Goal: Task Accomplishment & Management: Complete application form

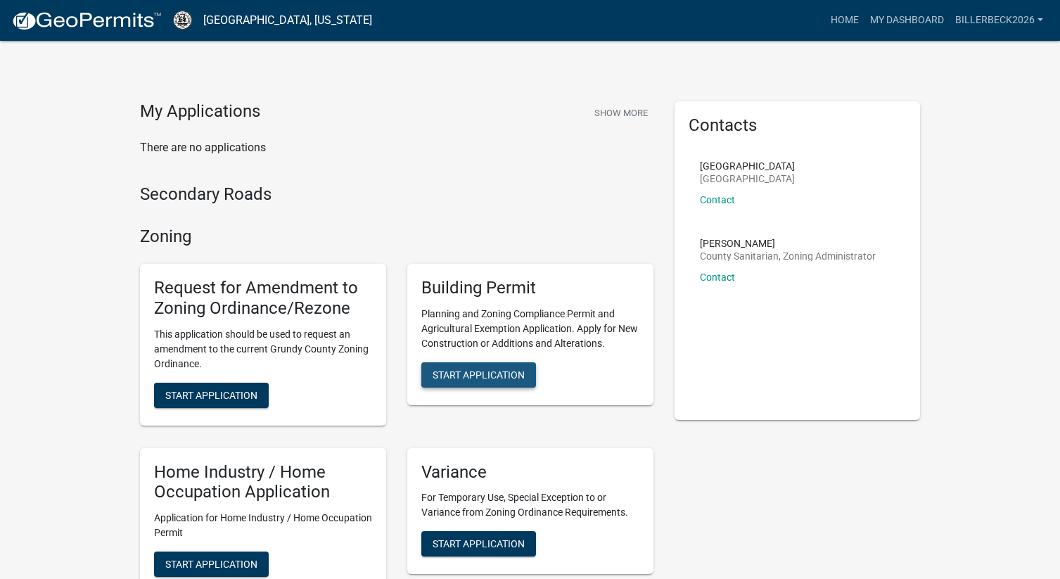
click at [504, 380] on span "Start Application" at bounding box center [479, 374] width 92 height 11
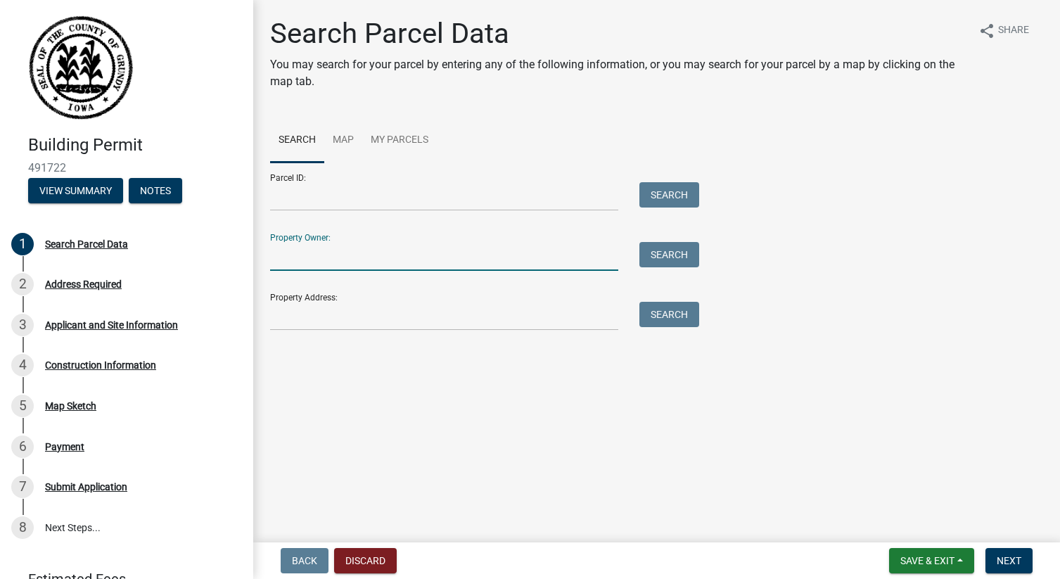
click at [422, 247] on input "Property Owner:" at bounding box center [444, 256] width 348 height 29
type input "billerbeck andrew"
click at [680, 242] on button "Search" at bounding box center [669, 254] width 60 height 25
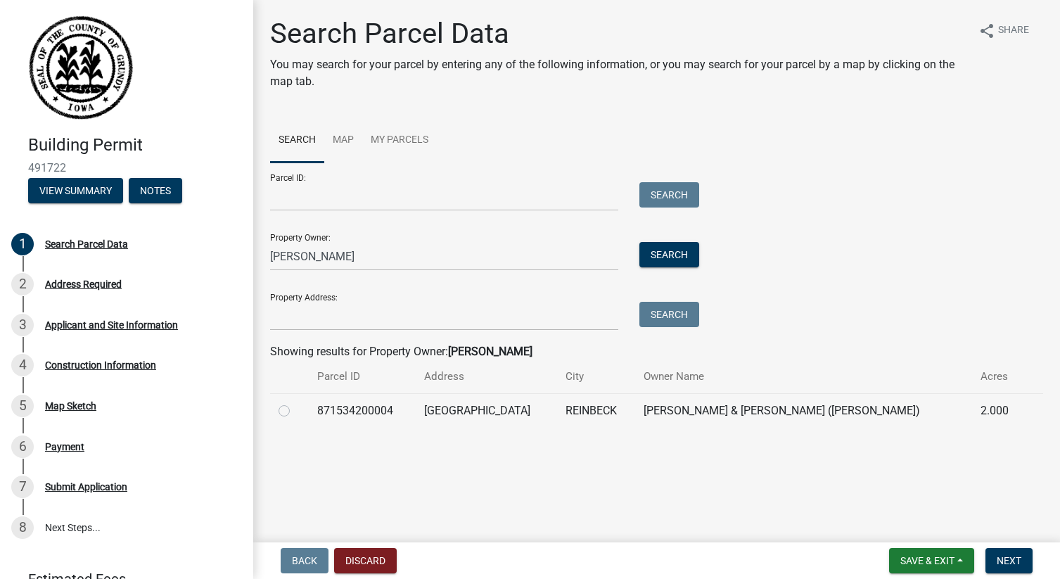
click at [295, 402] on label at bounding box center [295, 402] width 0 height 0
click at [295, 411] on input "radio" at bounding box center [299, 406] width 9 height 9
radio input "true"
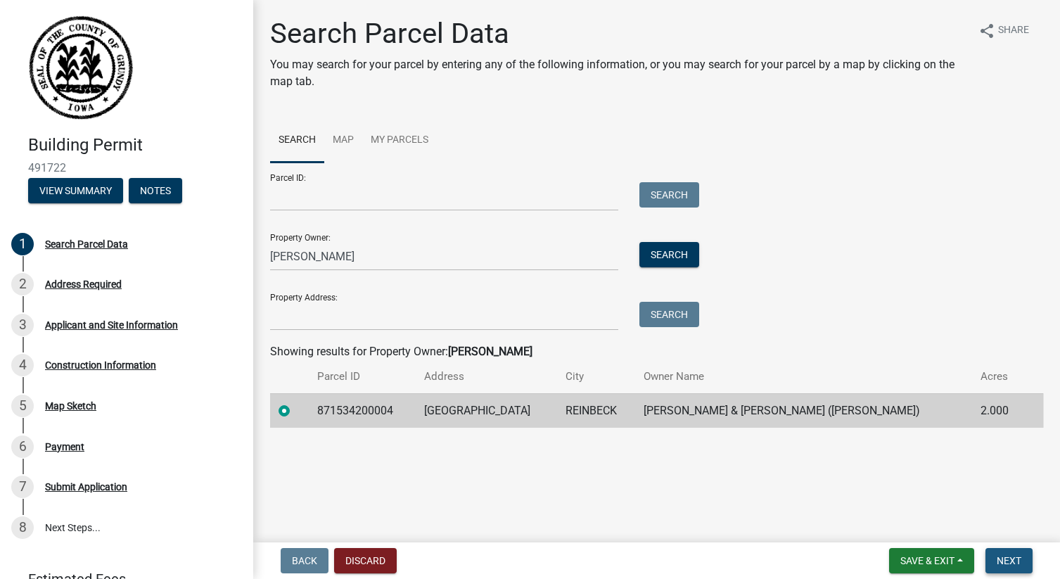
click at [997, 563] on span "Next" at bounding box center [1009, 560] width 25 height 11
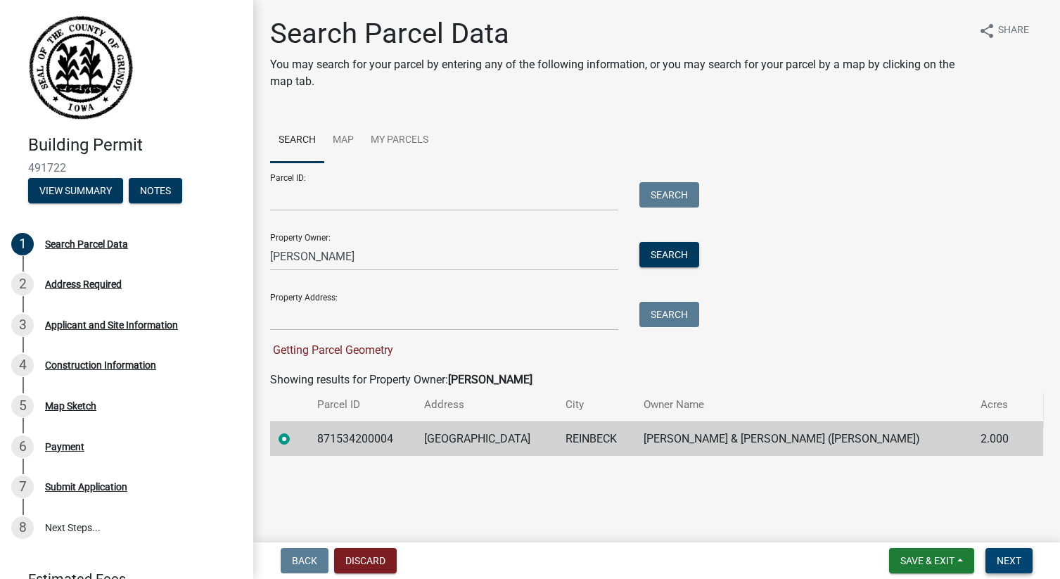
click at [1010, 555] on span "Next" at bounding box center [1009, 560] width 25 height 11
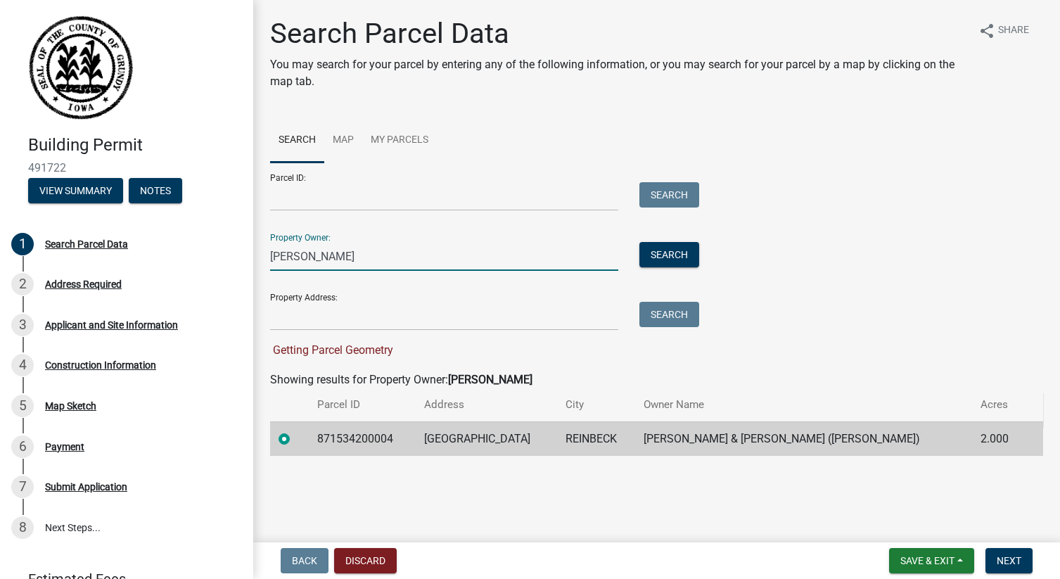
drag, startPoint x: 320, startPoint y: 257, endPoint x: 436, endPoint y: 276, distance: 117.6
click at [434, 274] on form "Parcel ID: Search Property Owner: billerbeck andrew Search Property Address: Se…" at bounding box center [481, 260] width 422 height 196
type input "billerbeck"
click at [692, 250] on button "Search" at bounding box center [669, 254] width 60 height 25
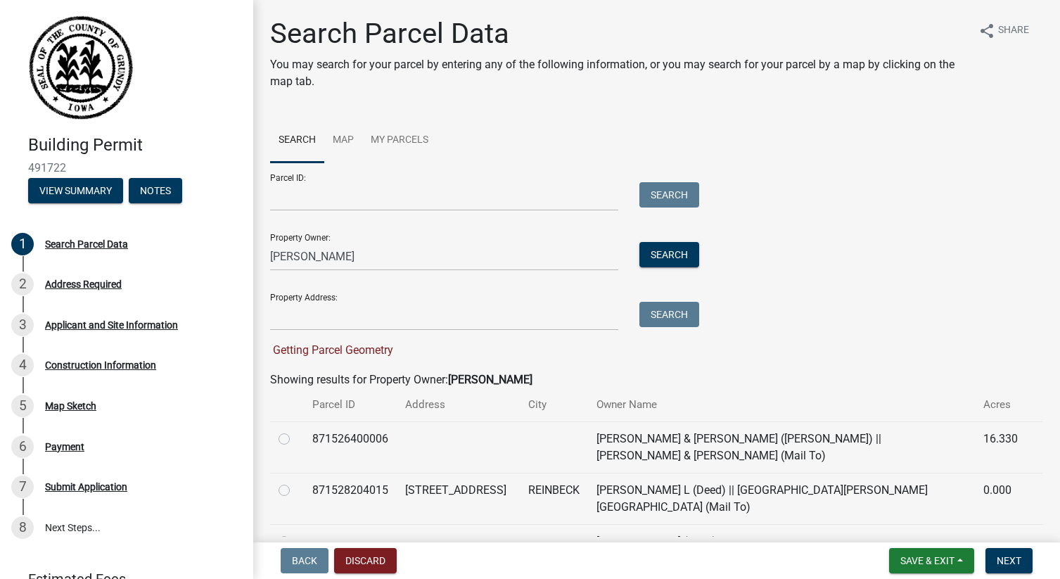
click at [295, 482] on label at bounding box center [295, 482] width 0 height 0
click at [295, 488] on input "radio" at bounding box center [299, 486] width 9 height 9
radio input "true"
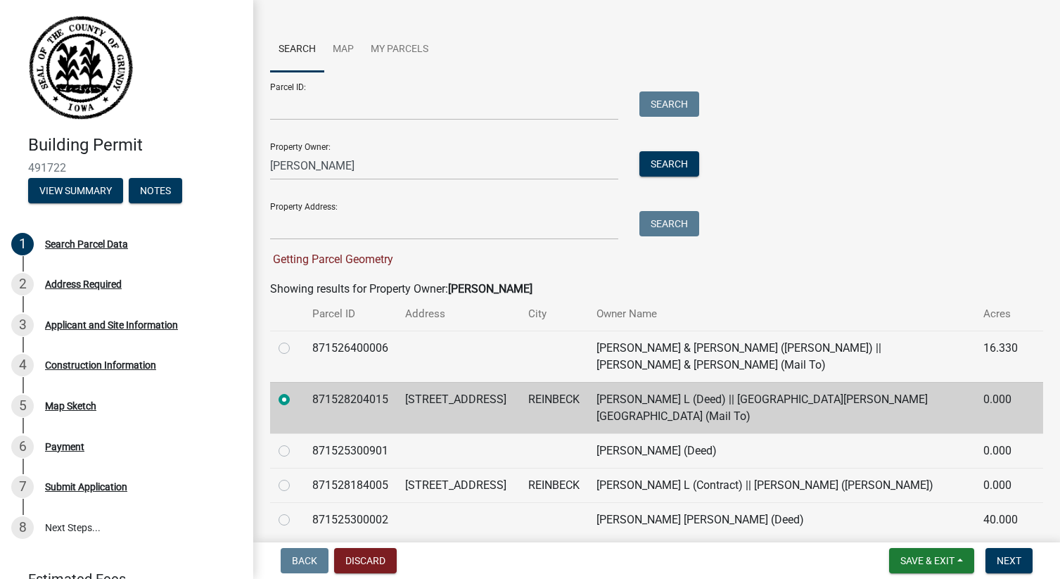
scroll to position [98, 0]
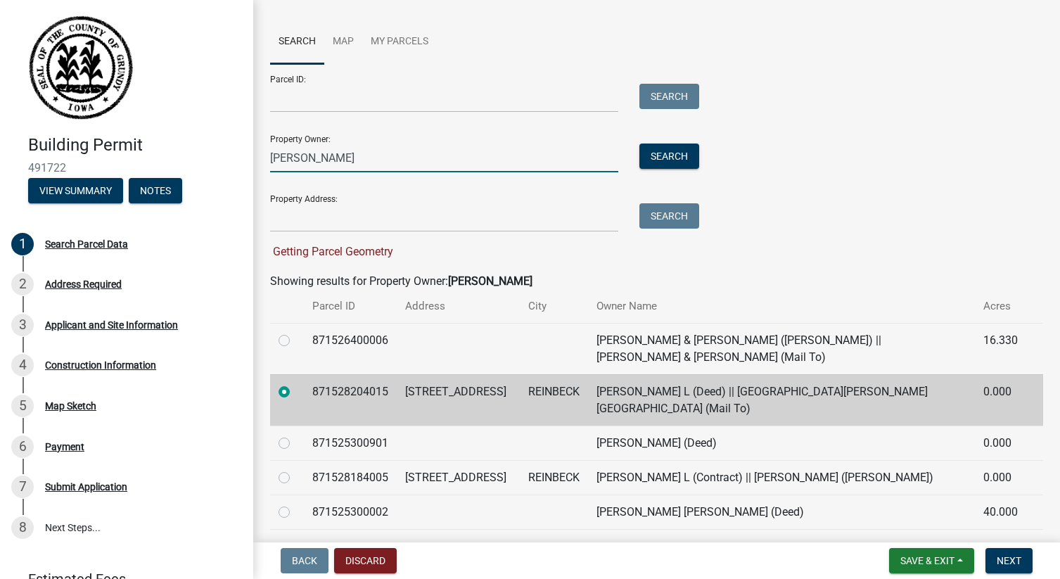
click at [331, 165] on input "billerbeck" at bounding box center [444, 157] width 348 height 29
type input "billerbeck andrew"
click at [679, 156] on button "Search" at bounding box center [669, 155] width 60 height 25
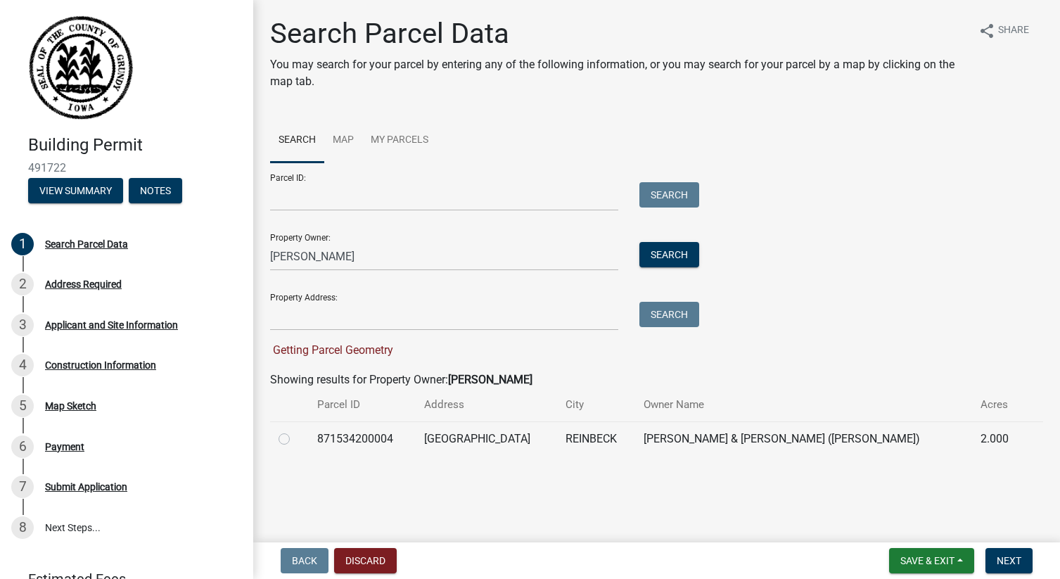
click at [295, 430] on label at bounding box center [295, 430] width 0 height 0
click at [295, 437] on input "radio" at bounding box center [299, 434] width 9 height 9
radio input "true"
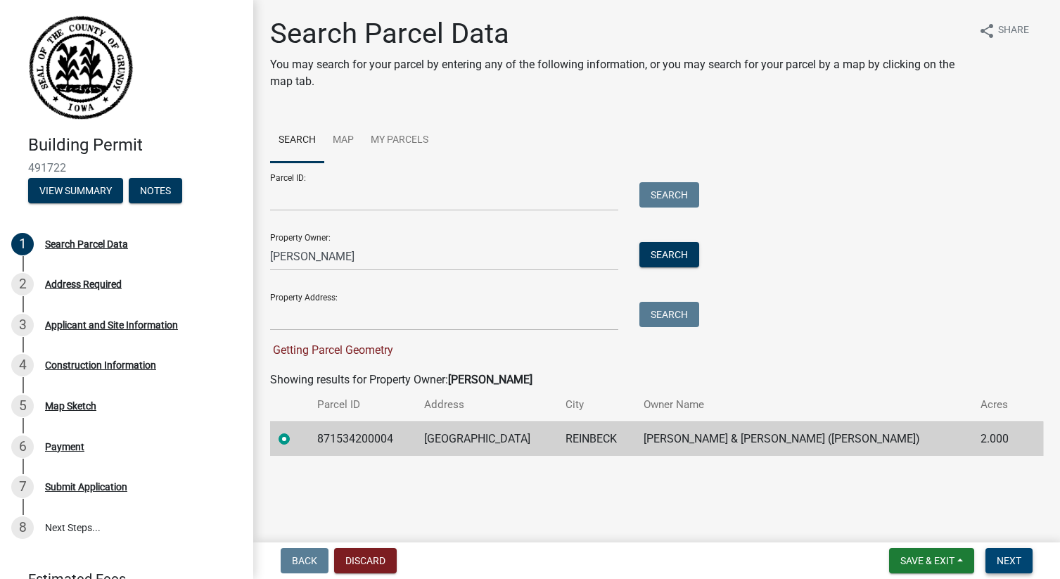
click at [1007, 560] on span "Next" at bounding box center [1009, 560] width 25 height 11
click at [1009, 561] on span "Next" at bounding box center [1009, 560] width 25 height 11
click at [1009, 562] on span "Next" at bounding box center [1009, 560] width 25 height 11
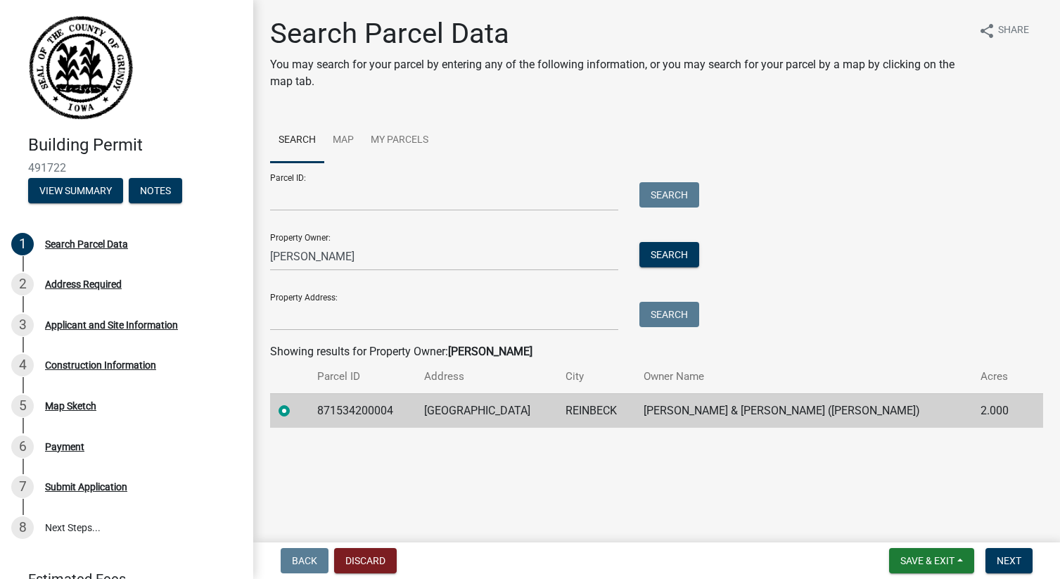
click at [1001, 504] on main "Search Parcel Data You may search for your parcel by entering any of the follow…" at bounding box center [656, 268] width 807 height 537
click at [1009, 556] on span "Next" at bounding box center [1009, 560] width 25 height 11
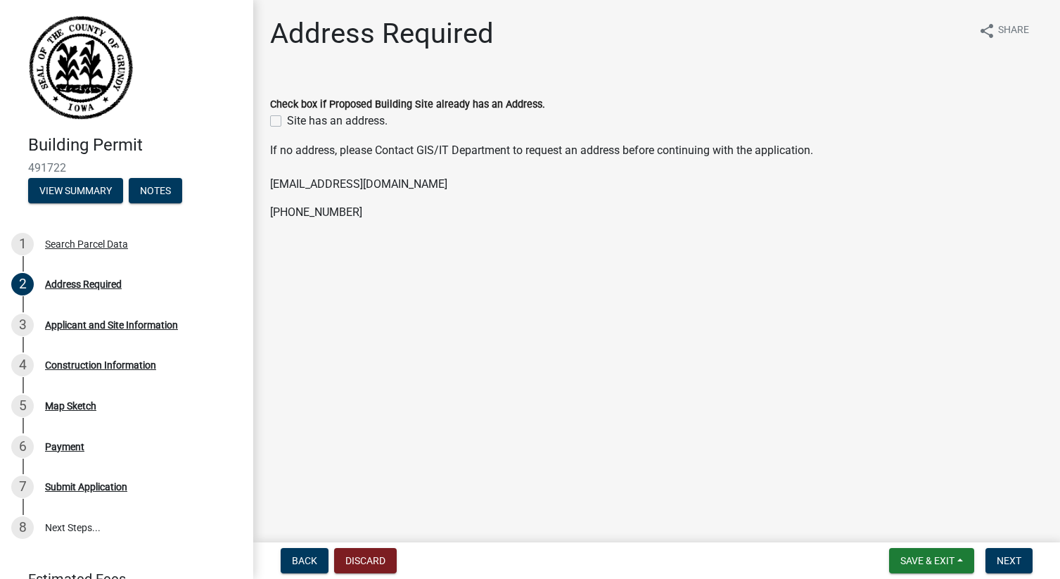
click at [287, 123] on label "Site has an address." at bounding box center [337, 121] width 101 height 17
click at [287, 122] on input "Site has an address." at bounding box center [291, 117] width 9 height 9
checkbox input "true"
click at [1004, 560] on span "Next" at bounding box center [1009, 560] width 25 height 11
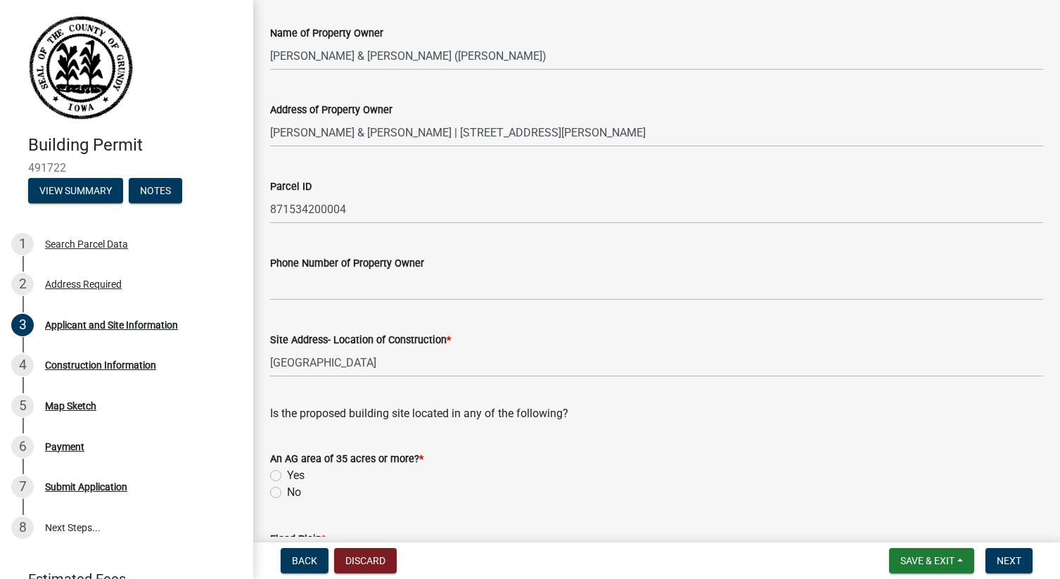
scroll to position [103, 0]
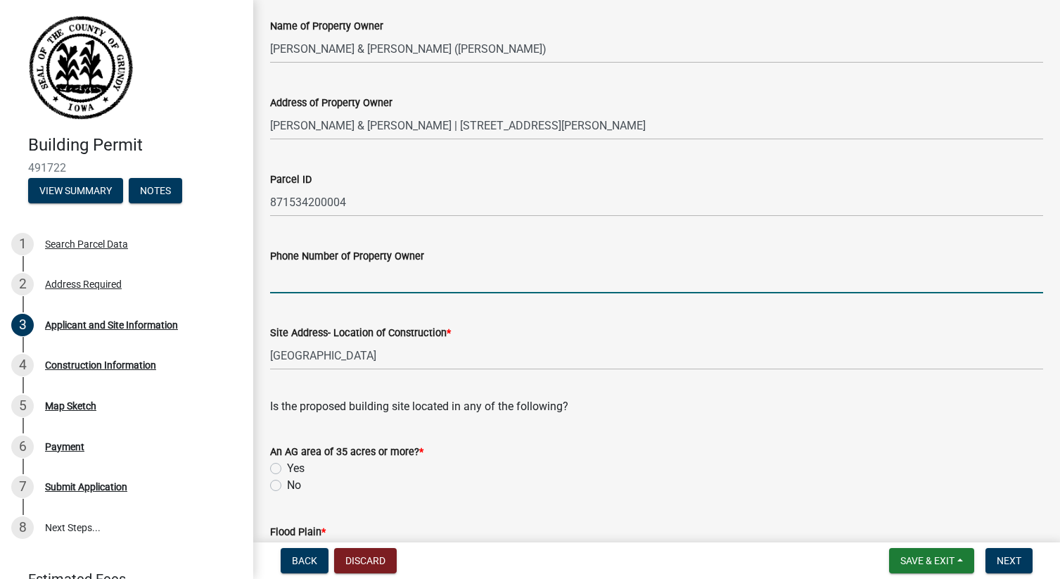
click at [349, 289] on input "Phone Number of Property Owner" at bounding box center [656, 278] width 773 height 29
type input "6"
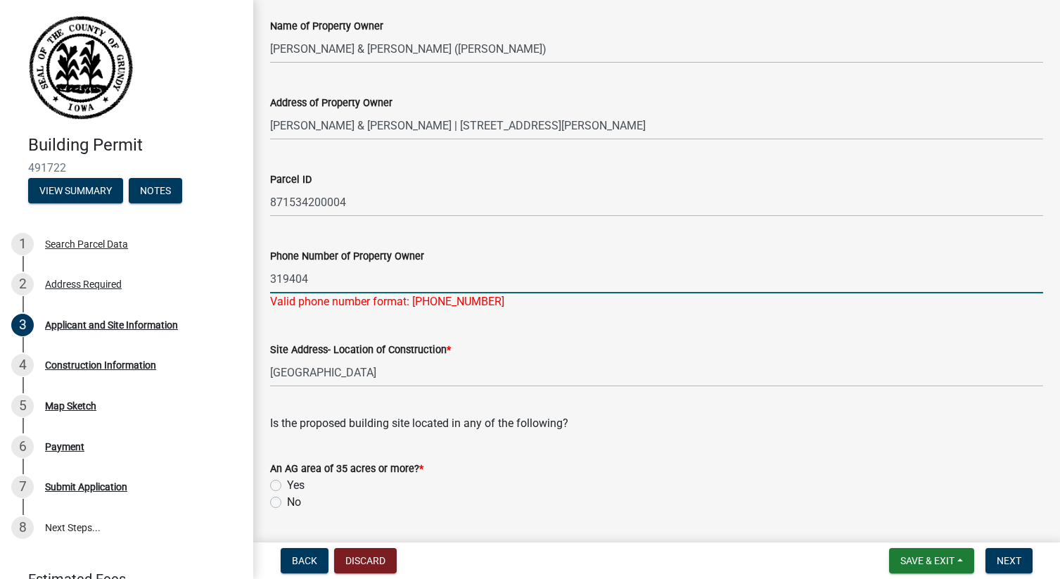
type input "3194042952"
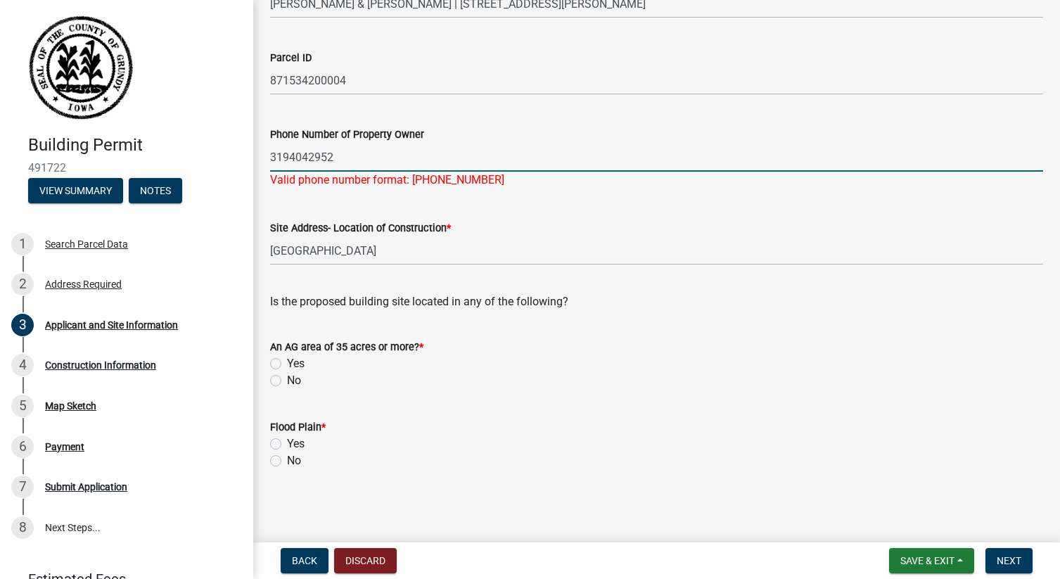
scroll to position [208, 0]
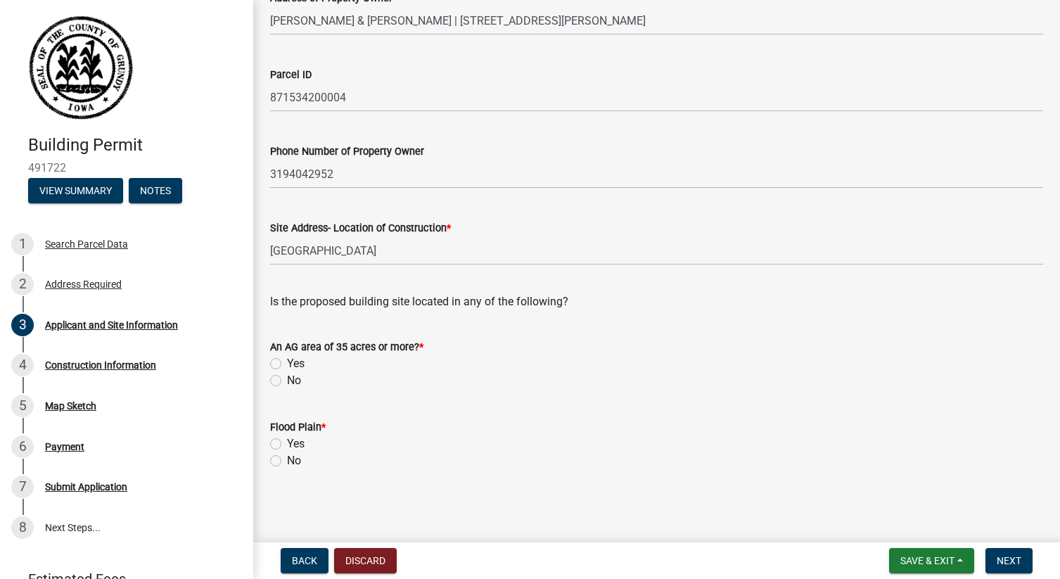
click at [287, 384] on label "No" at bounding box center [294, 380] width 14 height 17
click at [287, 381] on input "No" at bounding box center [291, 376] width 9 height 9
radio input "true"
click at [287, 465] on label "No" at bounding box center [294, 460] width 14 height 17
click at [287, 461] on input "No" at bounding box center [291, 456] width 9 height 9
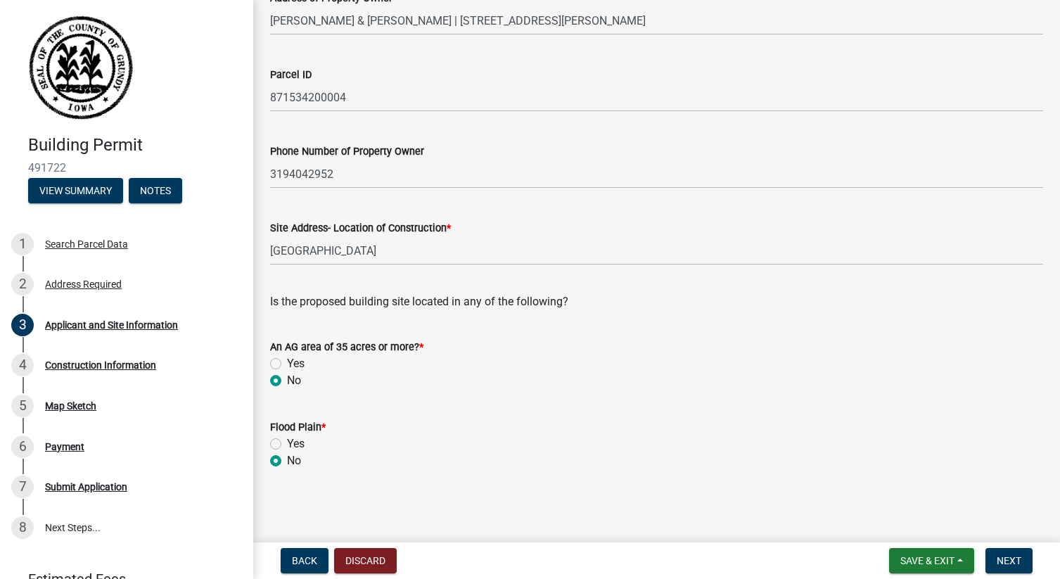
radio input "true"
click at [1009, 558] on span "Next" at bounding box center [1009, 560] width 25 height 11
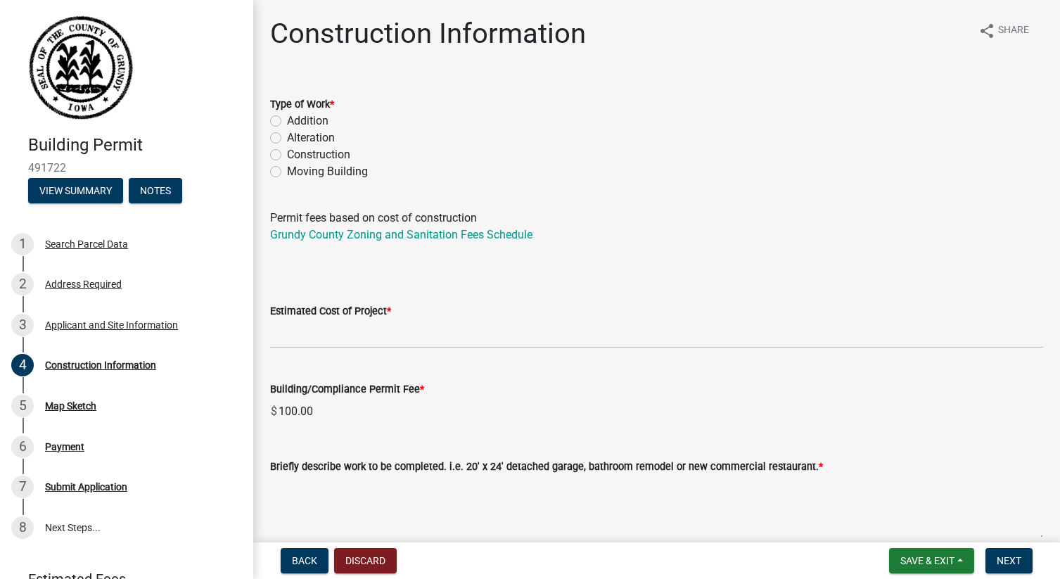
click at [280, 160] on div "Construction" at bounding box center [656, 154] width 773 height 17
click at [287, 156] on label "Construction" at bounding box center [318, 154] width 63 height 17
click at [287, 155] on input "Construction" at bounding box center [291, 150] width 9 height 9
radio input "true"
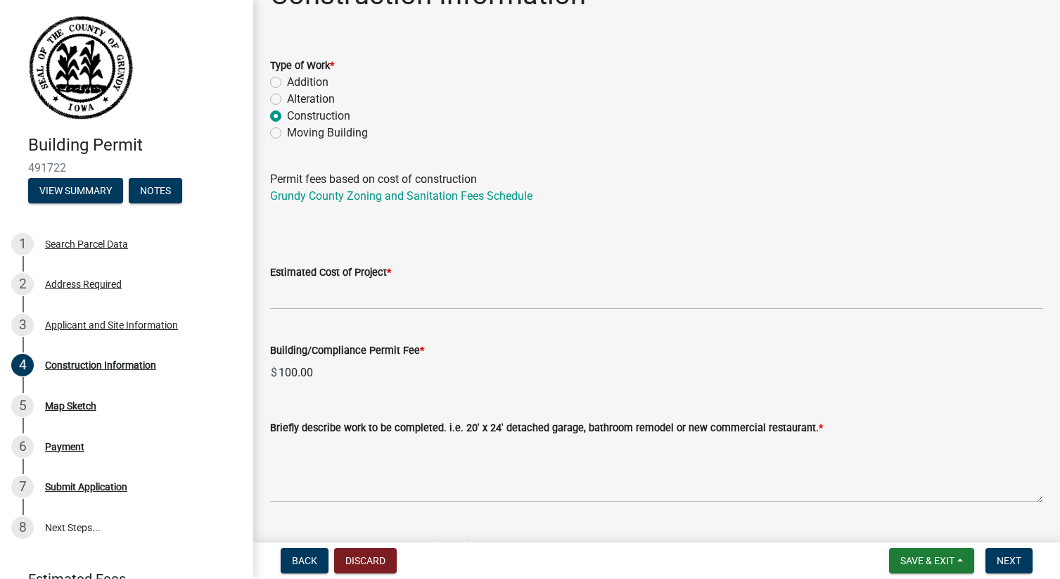
scroll to position [44, 0]
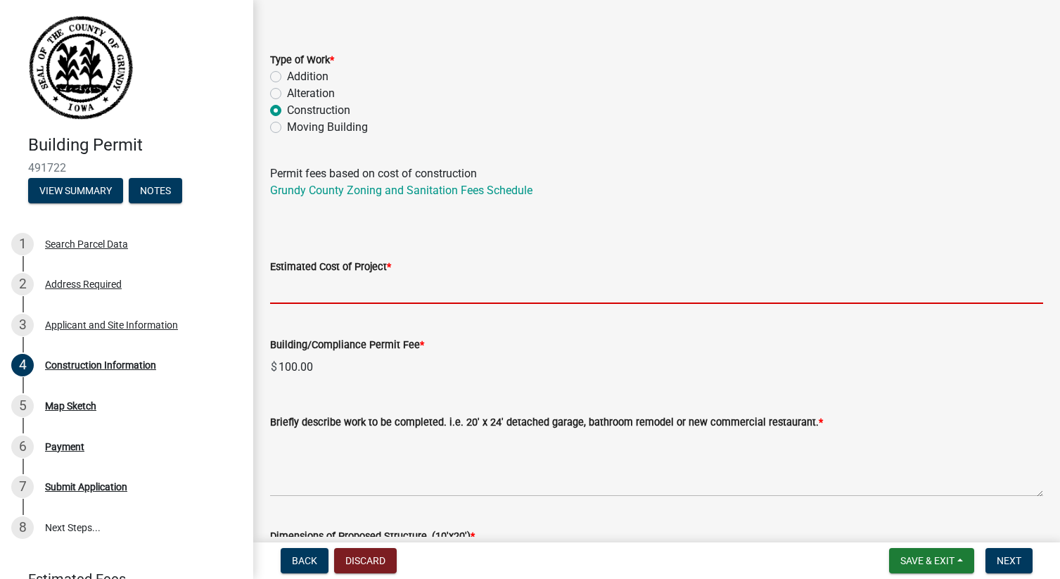
click at [361, 297] on input "text" at bounding box center [656, 289] width 773 height 29
type input "550000"
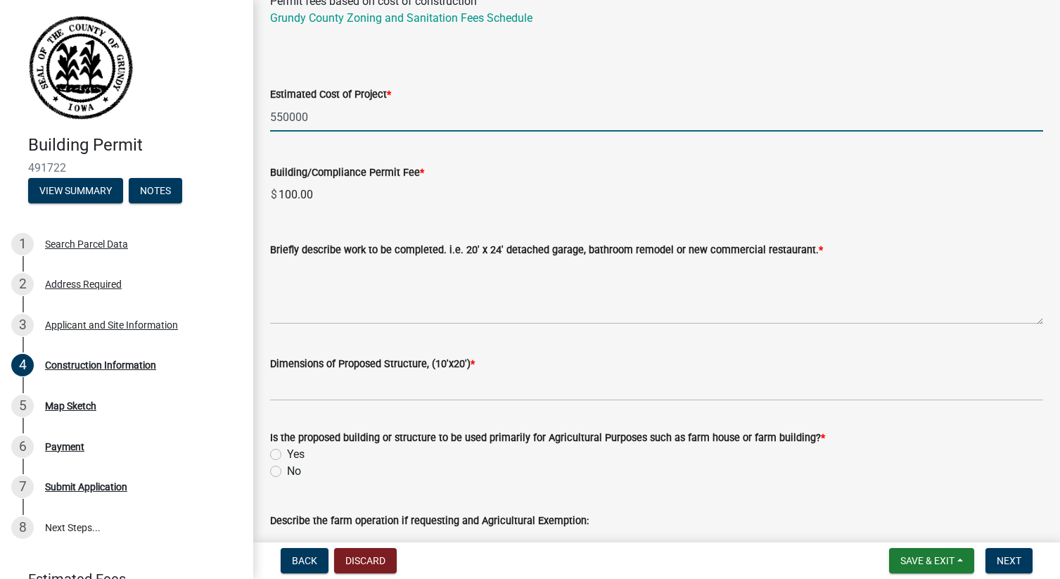
scroll to position [226, 0]
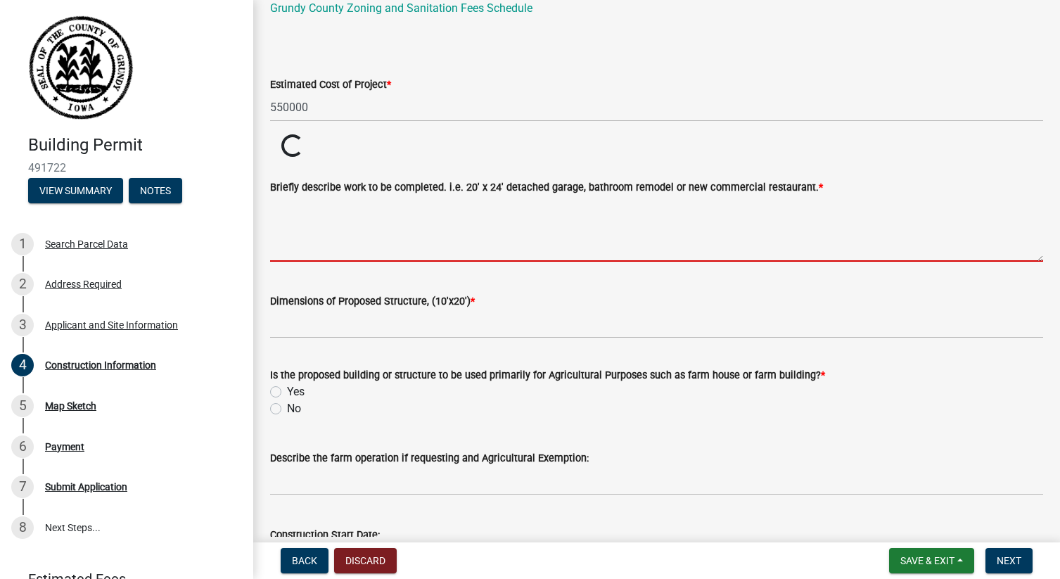
click at [404, 308] on wm-data-entity-input-list "Type of Work * Addition Alteration Construction Moving Building Permit fees bas…" at bounding box center [656, 309] width 773 height 914
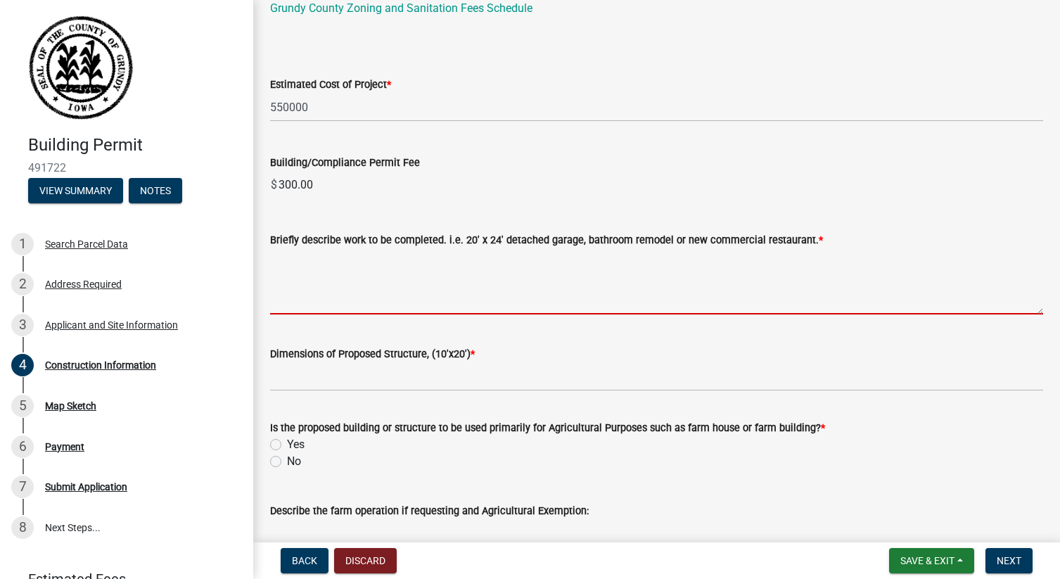
click at [384, 305] on textarea "Briefly describe work to be completed. i.e. 20' x 24' detached garage, bathroom…" at bounding box center [656, 281] width 773 height 66
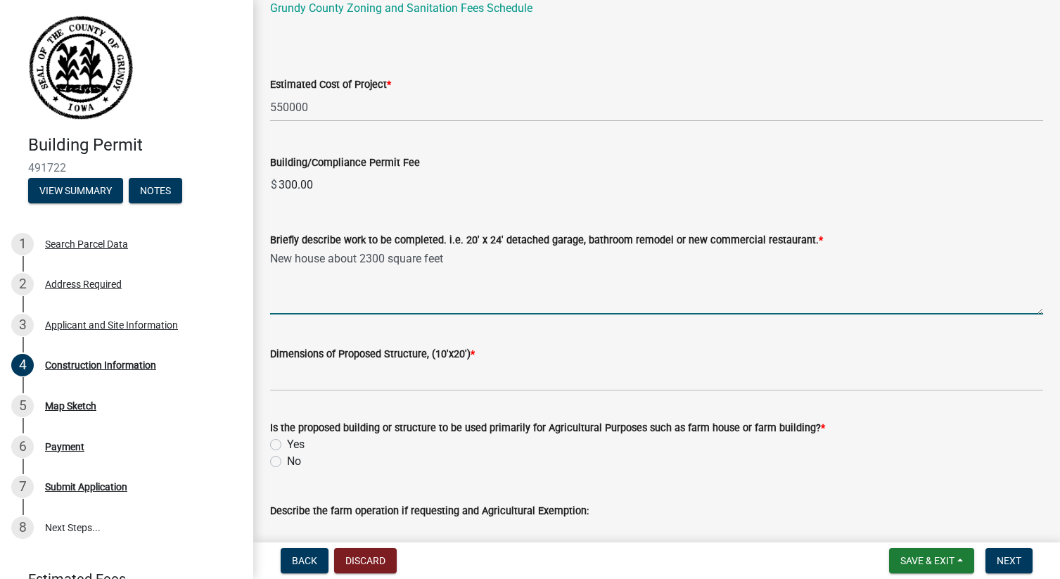
click at [357, 262] on textarea "New house about 2300 square feet" at bounding box center [656, 281] width 773 height 66
drag, startPoint x: 331, startPoint y: 261, endPoint x: 541, endPoint y: 284, distance: 211.6
click at [540, 281] on textarea "New house about 2300 square feet" at bounding box center [656, 281] width 773 height 66
type textarea "New house with Bonus Room over garage and partially finished basment"
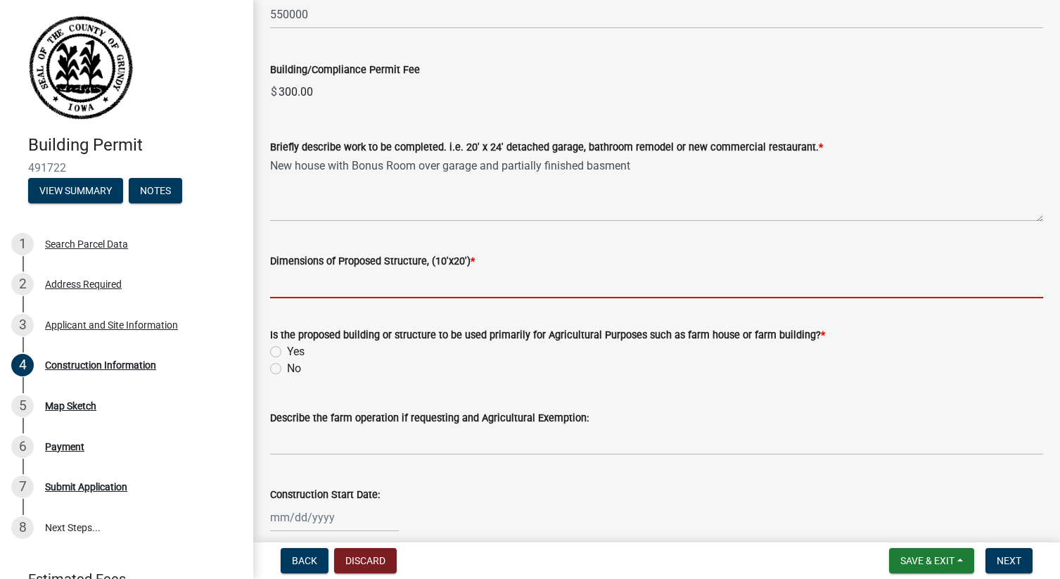
scroll to position [325, 0]
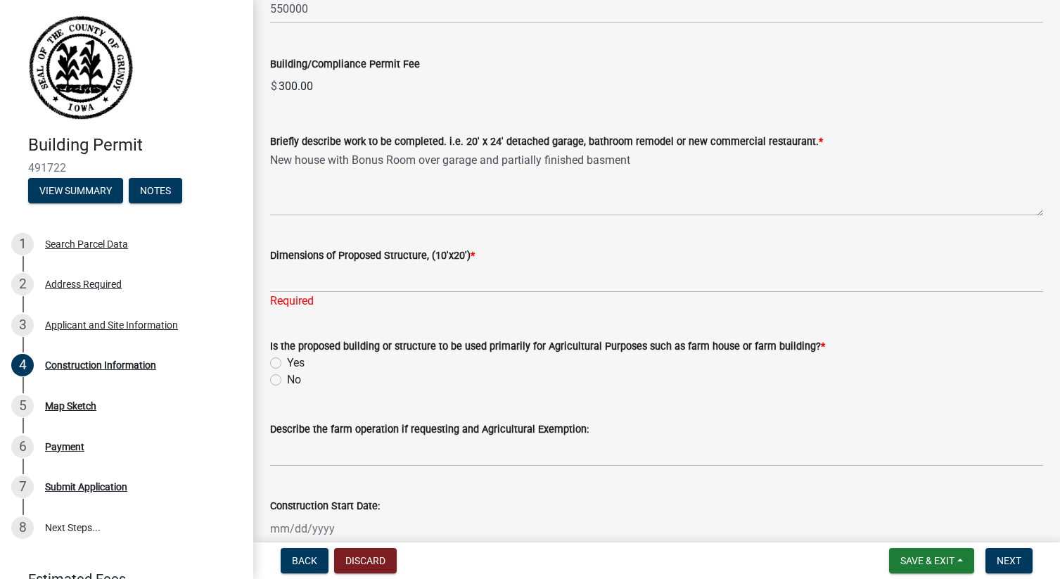
click at [277, 364] on div "Is the proposed building or structure to be used primarily for Agricultural Pur…" at bounding box center [656, 363] width 773 height 51
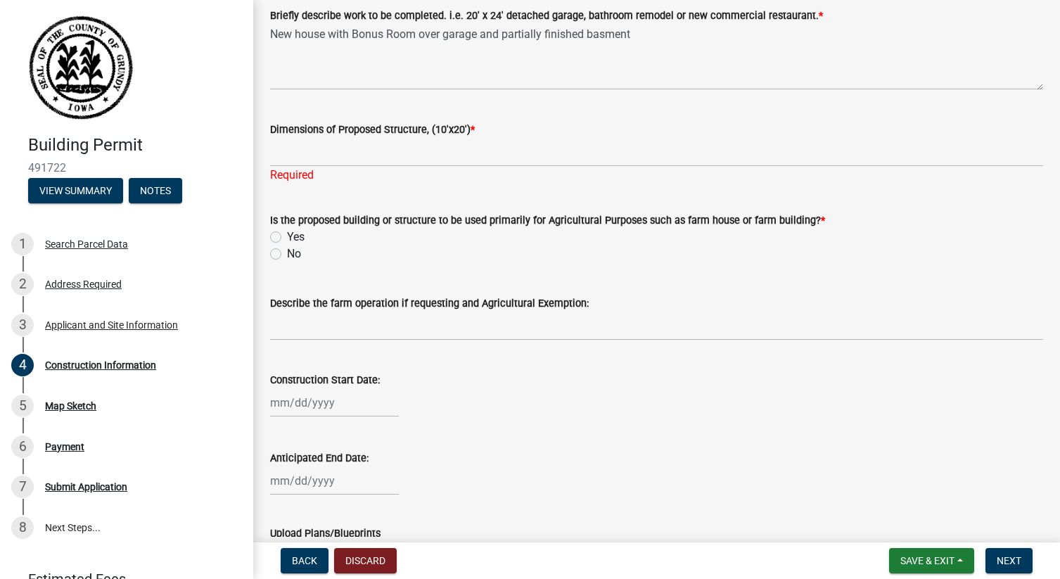
scroll to position [452, 0]
click at [328, 400] on div at bounding box center [334, 401] width 129 height 29
select select "10"
select select "2025"
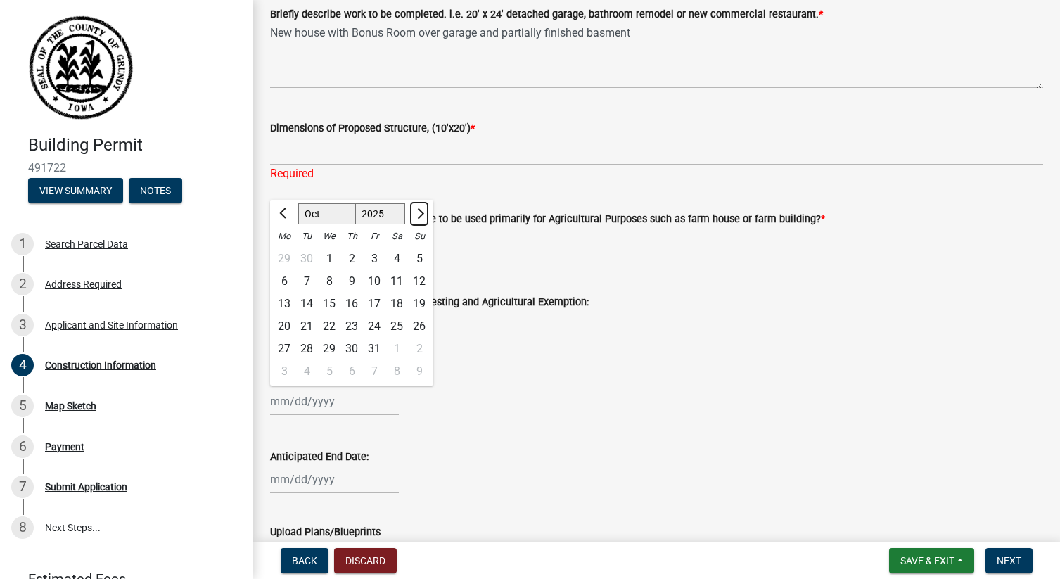
click at [421, 219] on button "Next month" at bounding box center [419, 214] width 17 height 23
click at [284, 217] on span "Previous month" at bounding box center [284, 213] width 11 height 11
select select "10"
click at [286, 311] on div "13" at bounding box center [284, 304] width 23 height 23
type input "[DATE]"
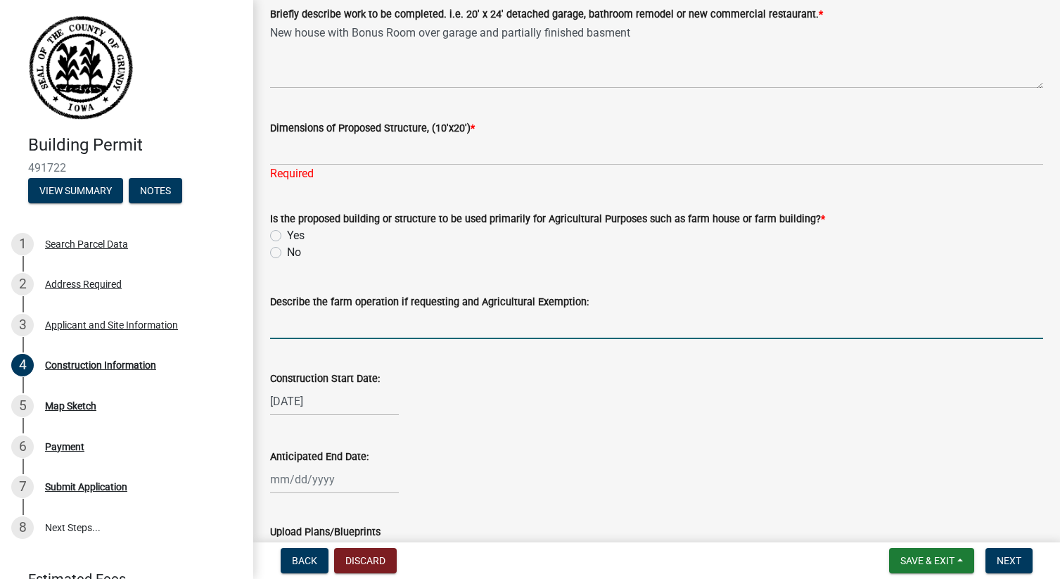
click at [457, 317] on input "Describe the farm operation if requesting and Agricultural Exemption:" at bounding box center [656, 324] width 773 height 29
select select "10"
select select "2025"
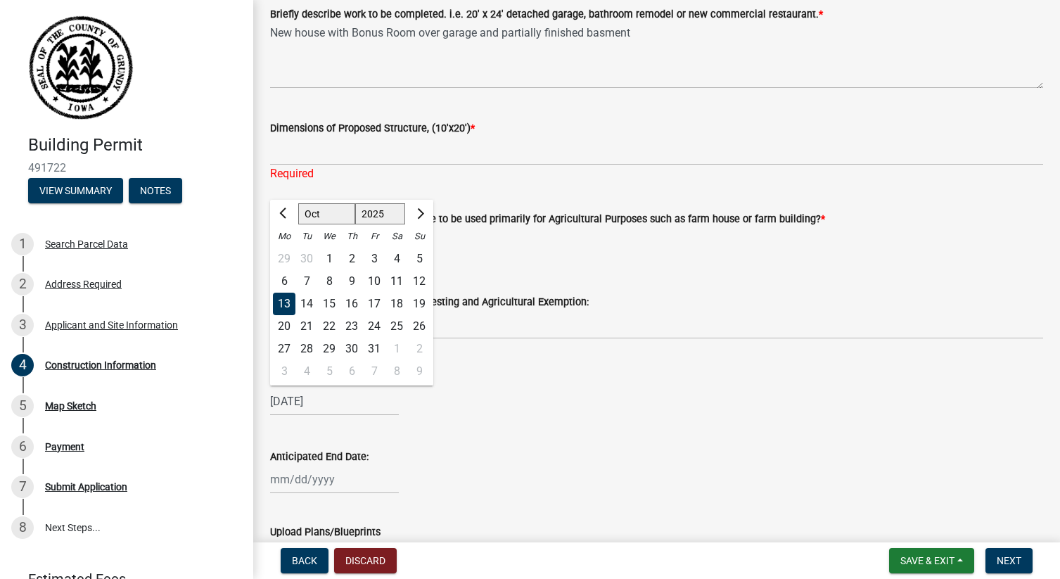
click at [334, 389] on div "10/13/2025 Jan Feb Mar Apr May Jun Jul Aug Sep Oct Nov Dec 1525 1526 1527 1528 …" at bounding box center [334, 401] width 129 height 29
click at [399, 306] on div "18" at bounding box center [396, 304] width 23 height 23
type input "10/18/2025"
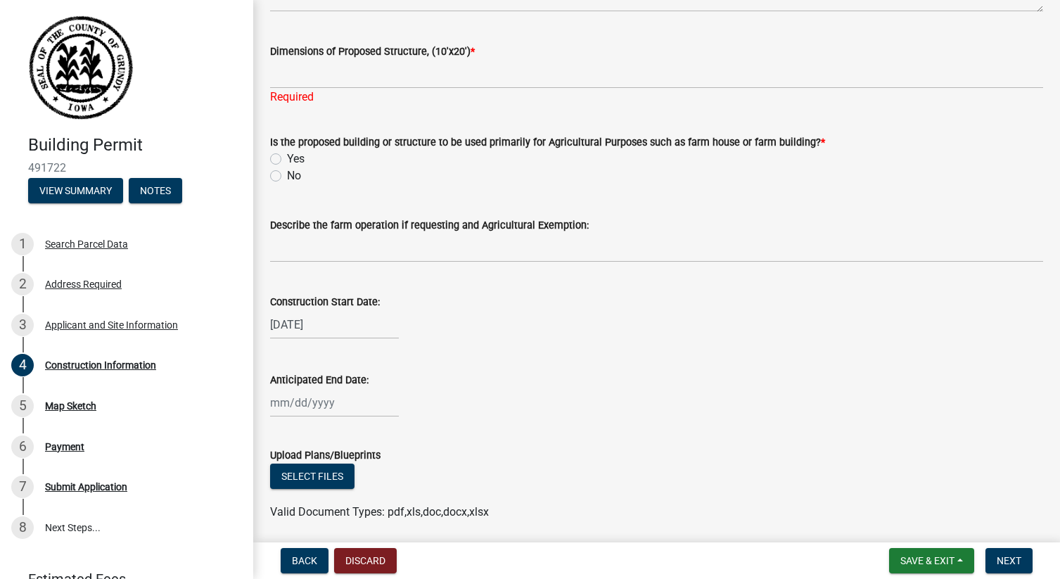
scroll to position [545, 0]
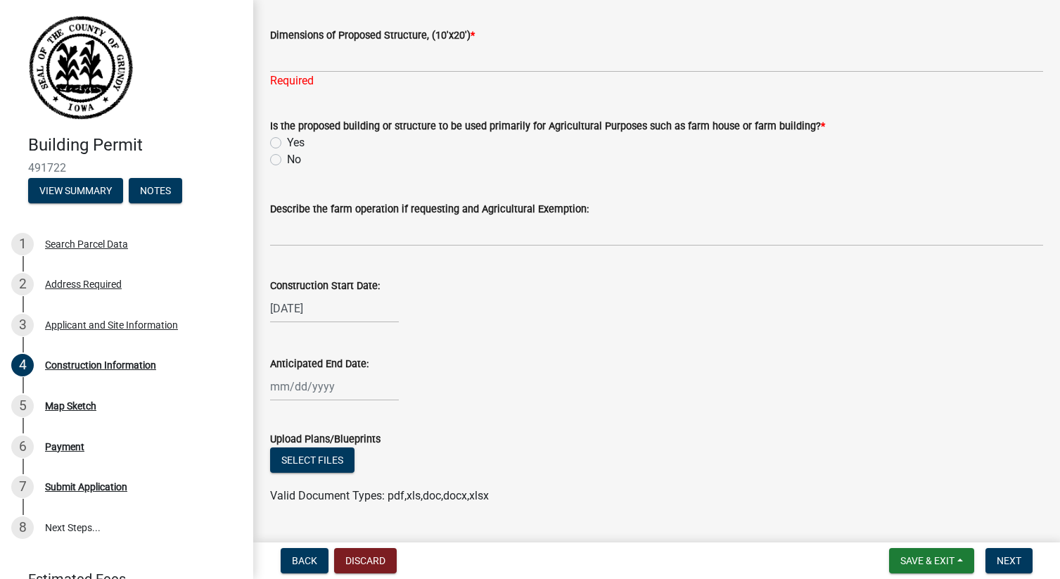
click at [315, 378] on div at bounding box center [334, 386] width 129 height 29
select select "10"
select select "2025"
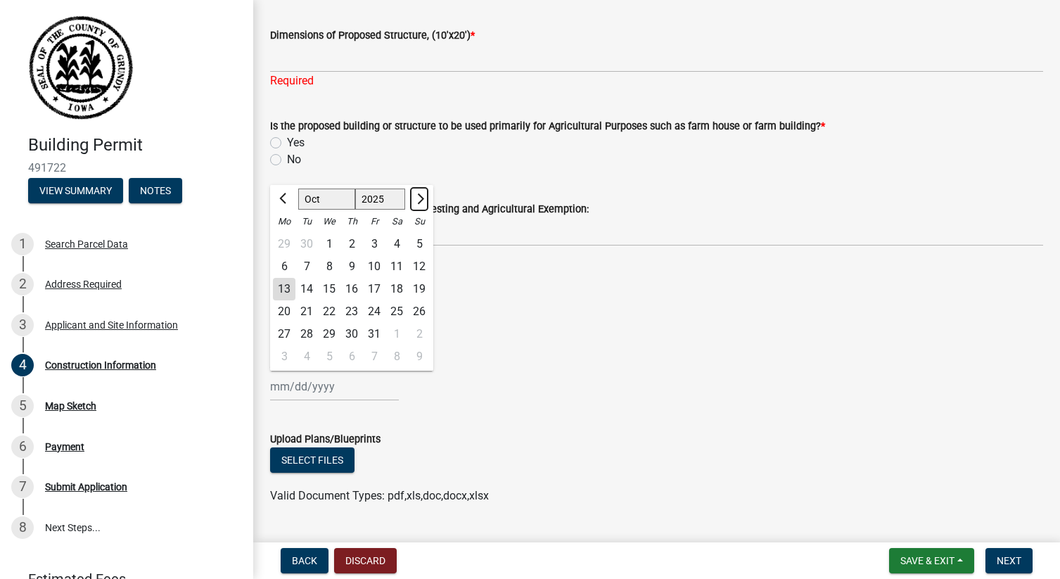
click at [421, 194] on button "Next month" at bounding box center [419, 199] width 17 height 23
select select "1"
select select "2026"
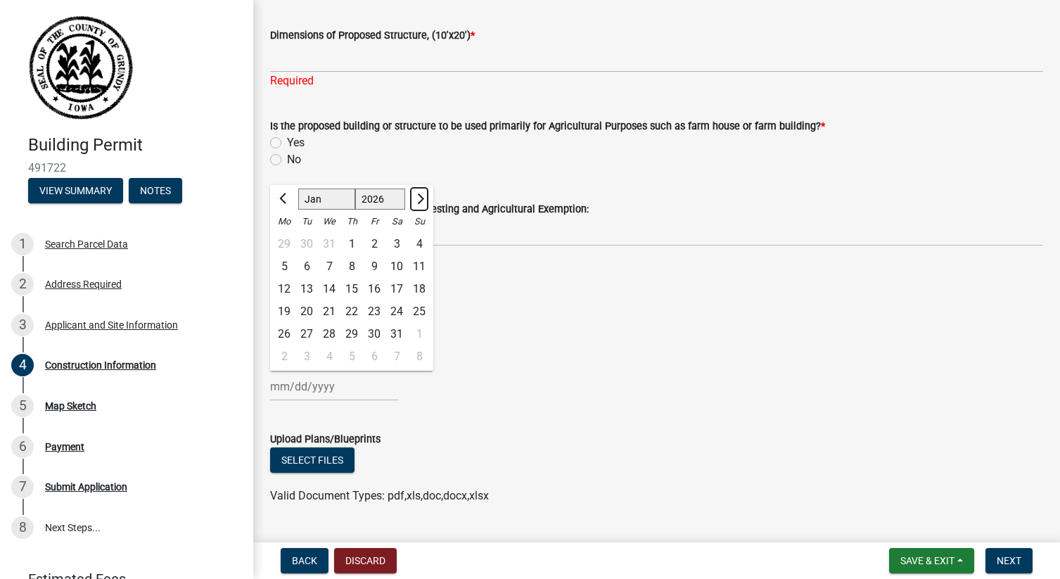
click at [421, 194] on button "Next month" at bounding box center [419, 199] width 17 height 23
select select "5"
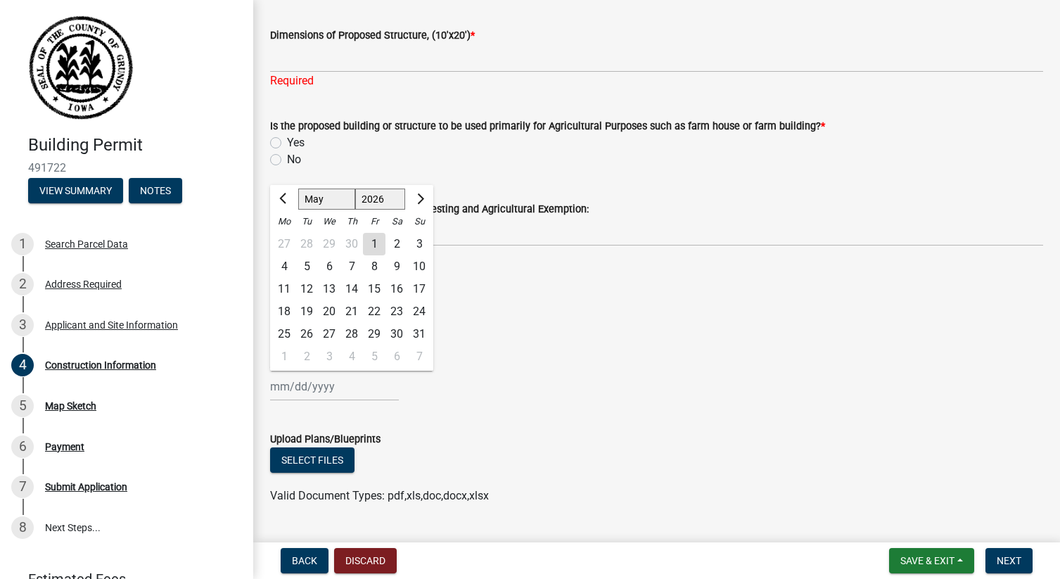
click at [415, 335] on div "31" at bounding box center [419, 334] width 23 height 23
type input "05/31/2026"
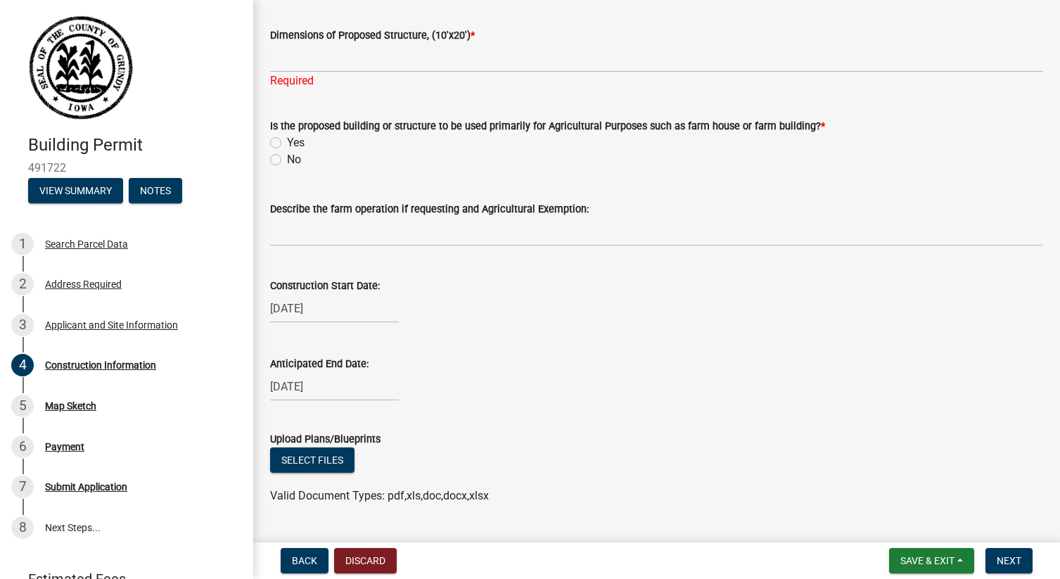
scroll to position [580, 0]
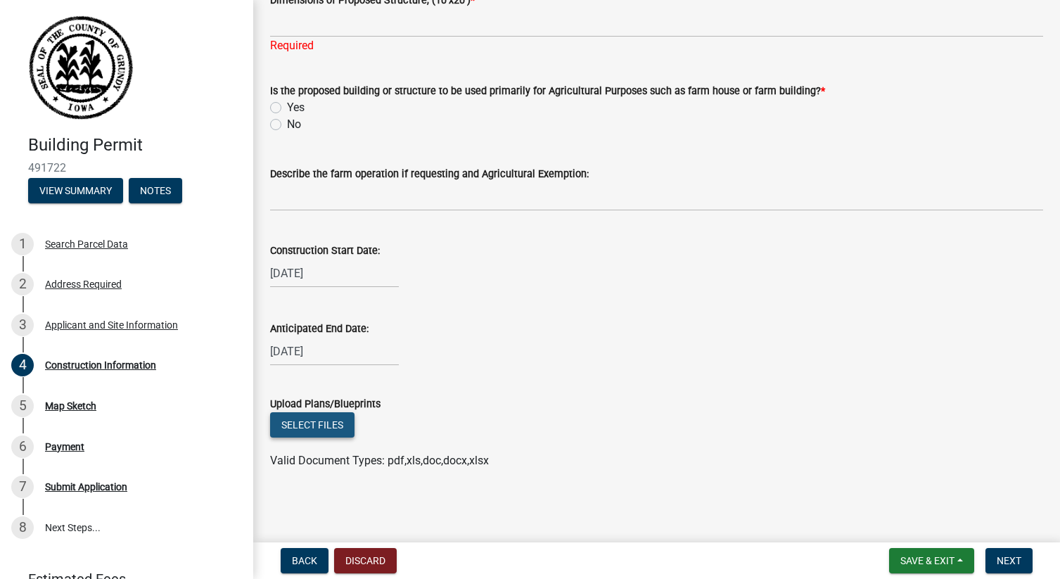
click at [293, 429] on button "Select files" at bounding box center [312, 424] width 84 height 25
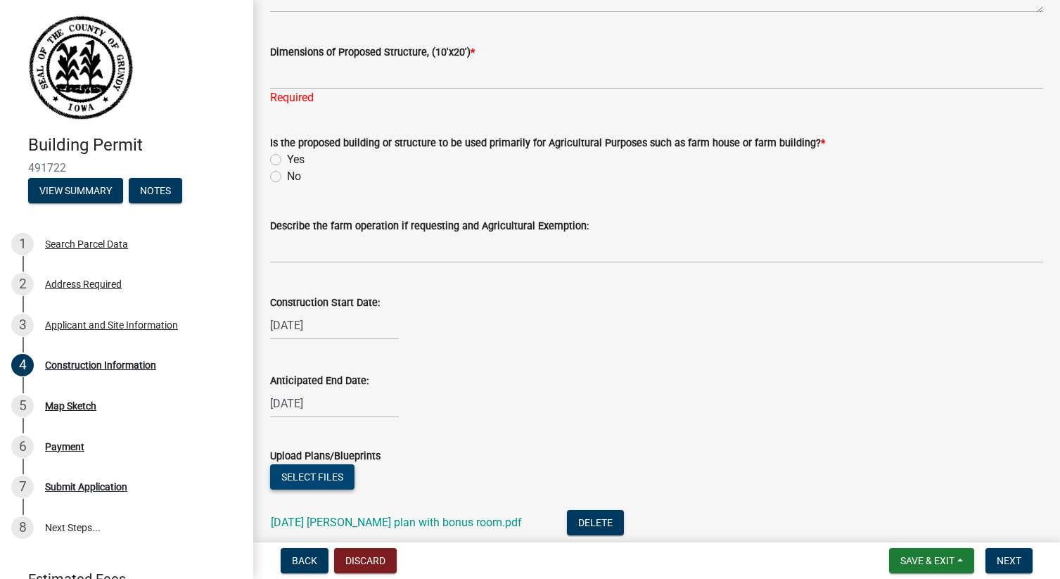
scroll to position [520, 0]
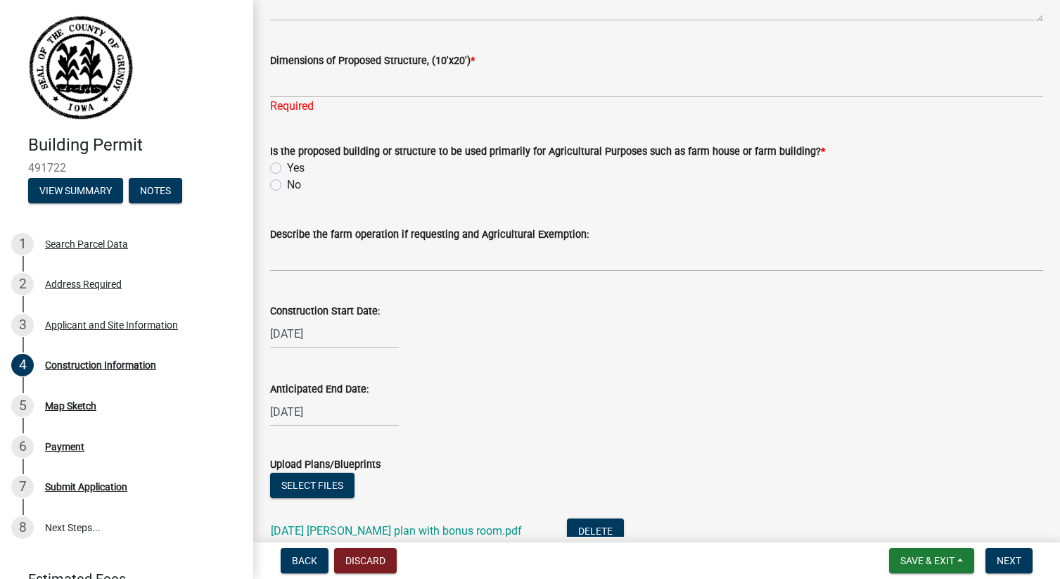
click at [287, 184] on label "No" at bounding box center [294, 185] width 14 height 17
click at [287, 184] on input "No" at bounding box center [291, 181] width 9 height 9
radio input "true"
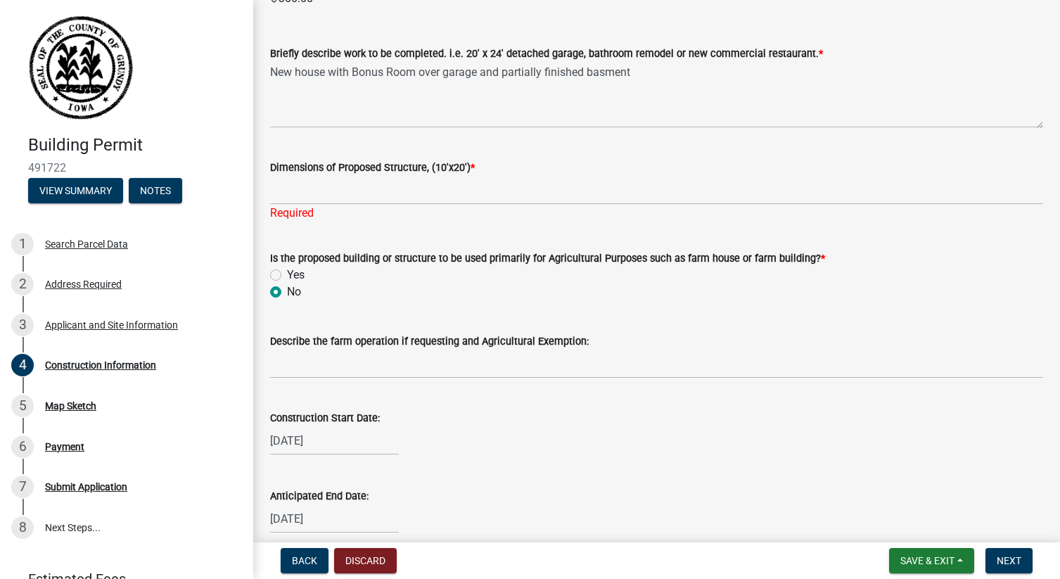
scroll to position [389, 0]
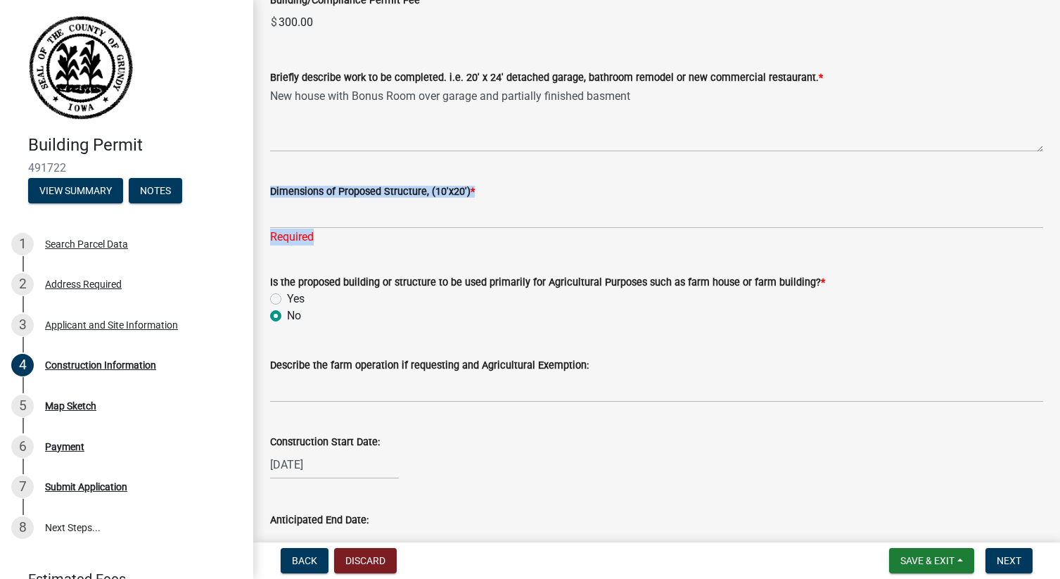
drag, startPoint x: 452, startPoint y: 243, endPoint x: 446, endPoint y: 213, distance: 30.9
click at [446, 213] on div "Dimensions of Proposed Structure, (10'x20') * Required" at bounding box center [656, 204] width 773 height 82
click at [388, 210] on input "Dimensions of Proposed Structure, (10'x20') *" at bounding box center [656, 214] width 773 height 29
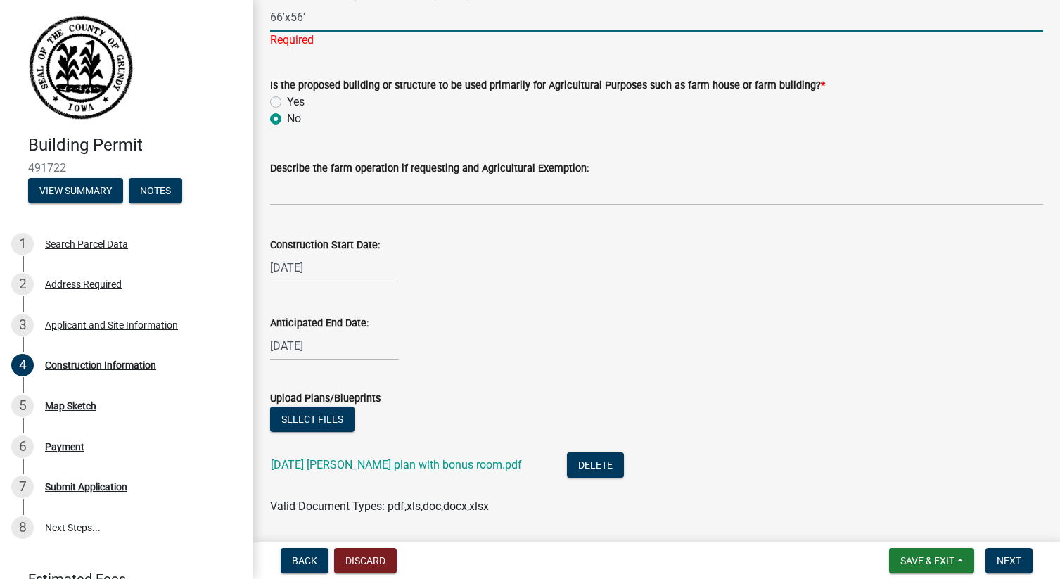
scroll to position [632, 0]
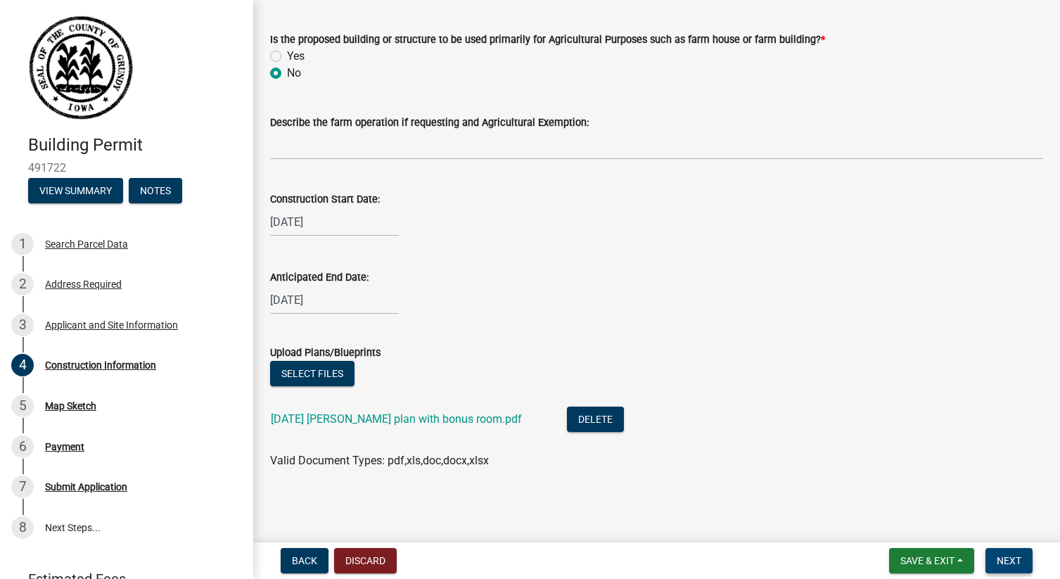
type input "66'x56'"
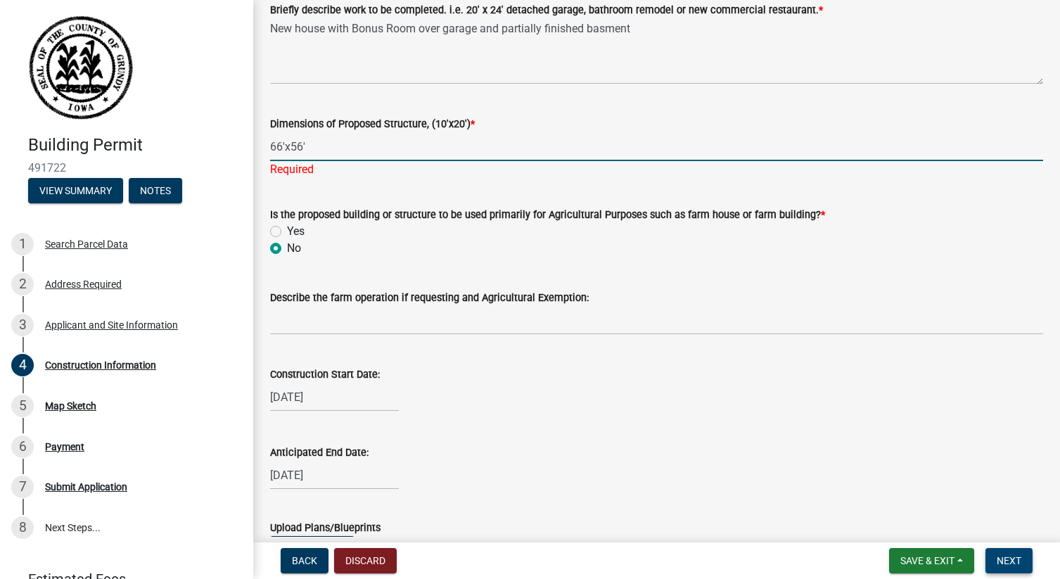
click at [1004, 558] on span "Next" at bounding box center [1009, 560] width 25 height 11
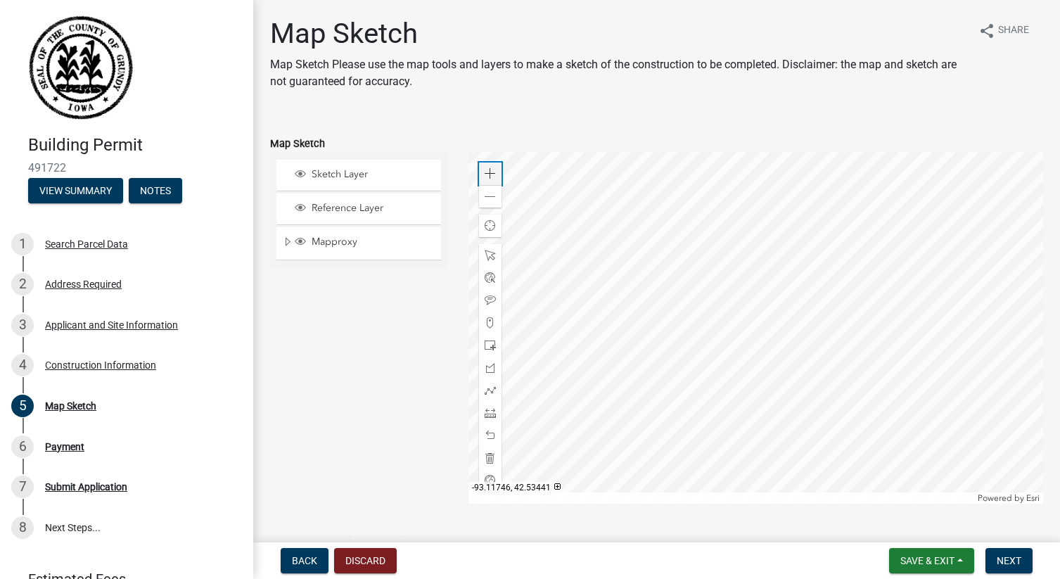
click at [495, 176] on span at bounding box center [490, 173] width 11 height 11
click at [492, 196] on span at bounding box center [490, 196] width 11 height 11
click at [303, 239] on span "Layer List" at bounding box center [300, 241] width 11 height 11
click at [298, 239] on span "Layer List" at bounding box center [300, 241] width 11 height 11
click at [305, 210] on span "Layer List" at bounding box center [300, 207] width 11 height 11
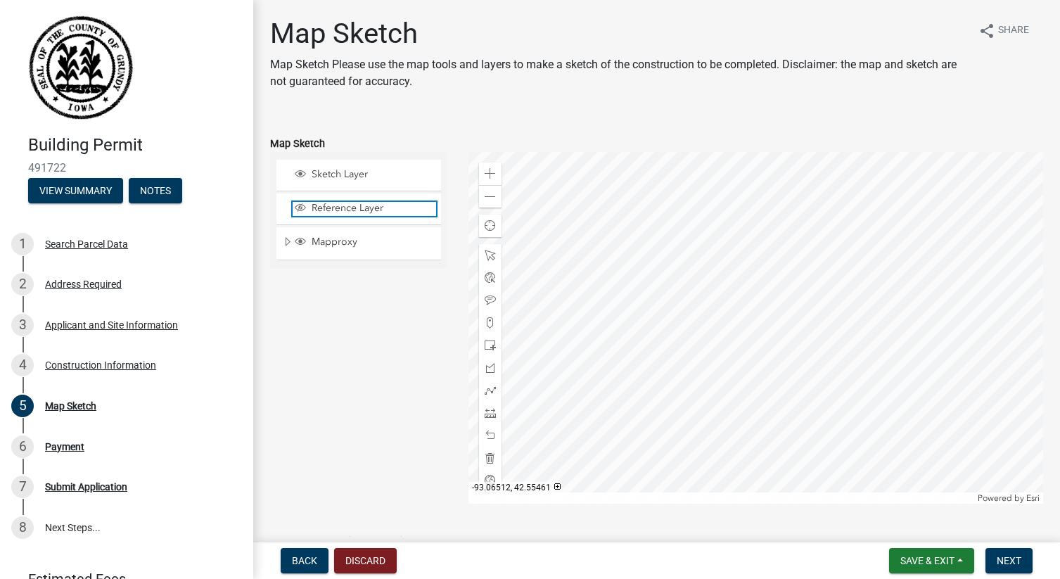
click at [305, 210] on span "Layer List" at bounding box center [300, 207] width 11 height 11
click at [288, 243] on span "Expand" at bounding box center [287, 242] width 11 height 13
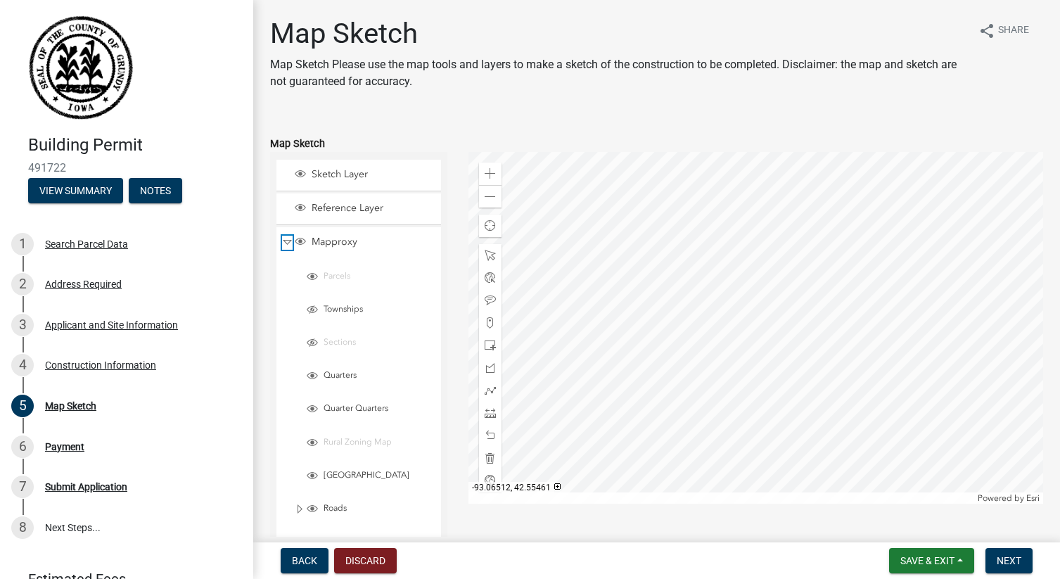
click at [288, 241] on span "Collapse" at bounding box center [287, 242] width 11 height 13
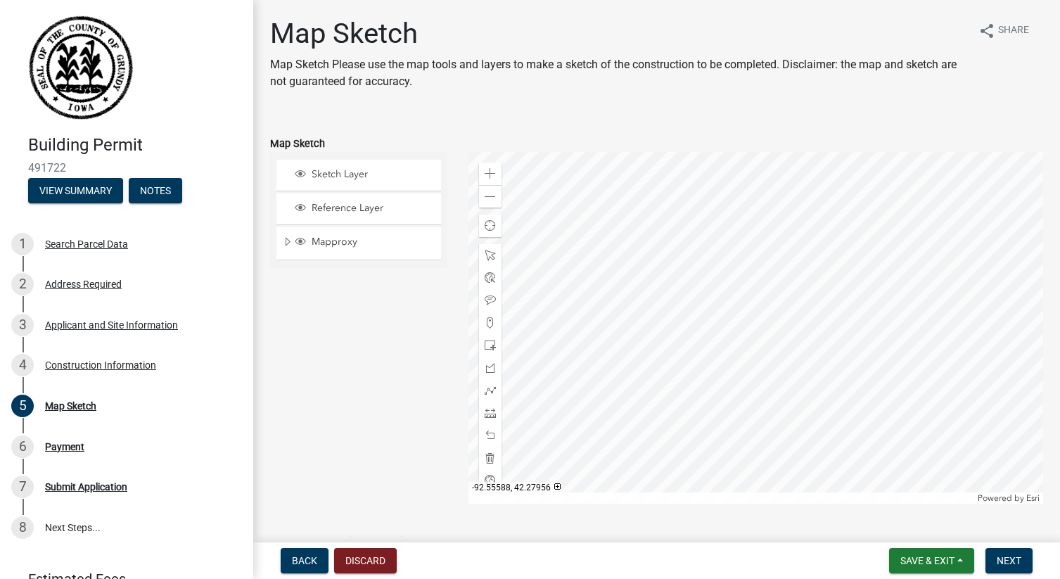
click at [803, 312] on div at bounding box center [755, 328] width 575 height 352
click at [920, 468] on div at bounding box center [755, 328] width 575 height 352
click at [846, 393] on div at bounding box center [755, 328] width 575 height 352
click at [490, 196] on span at bounding box center [490, 196] width 11 height 11
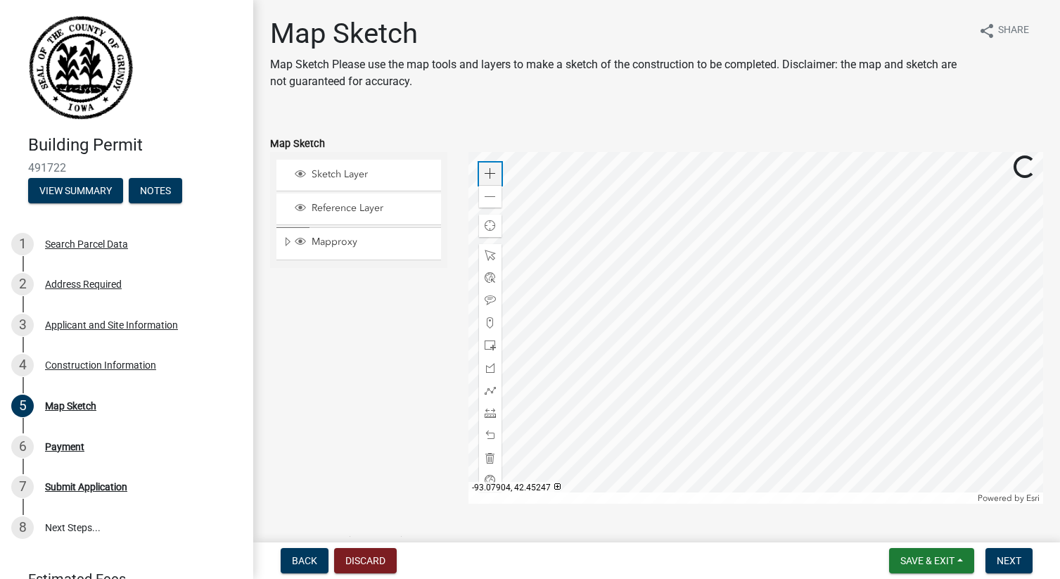
click at [490, 172] on span at bounding box center [490, 173] width 11 height 11
click at [1004, 296] on div at bounding box center [755, 328] width 575 height 352
click at [996, 331] on div at bounding box center [755, 328] width 575 height 352
click at [1009, 561] on span "Next" at bounding box center [1009, 560] width 25 height 11
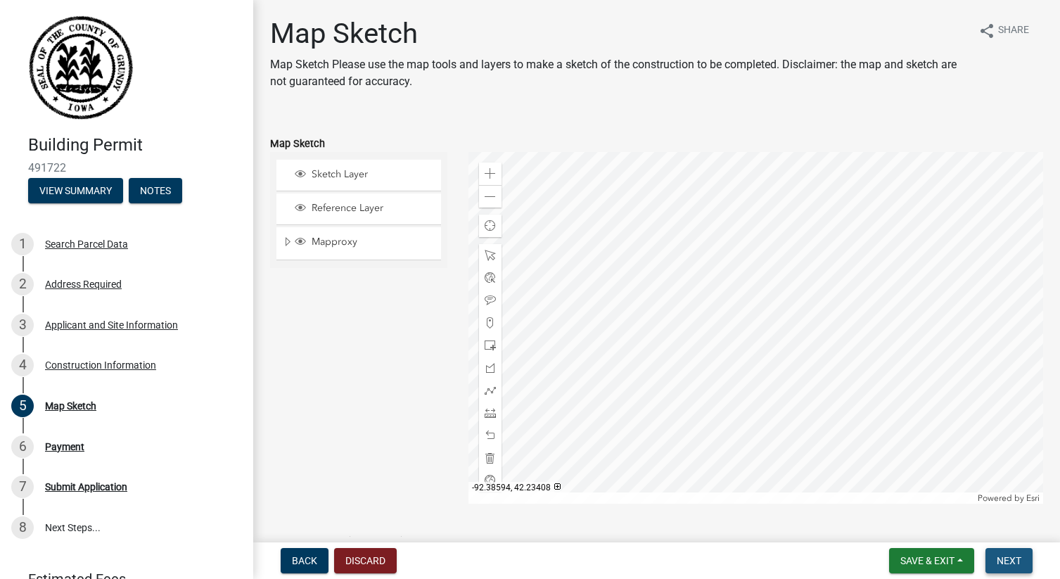
click at [1017, 558] on span "Next" at bounding box center [1009, 560] width 25 height 11
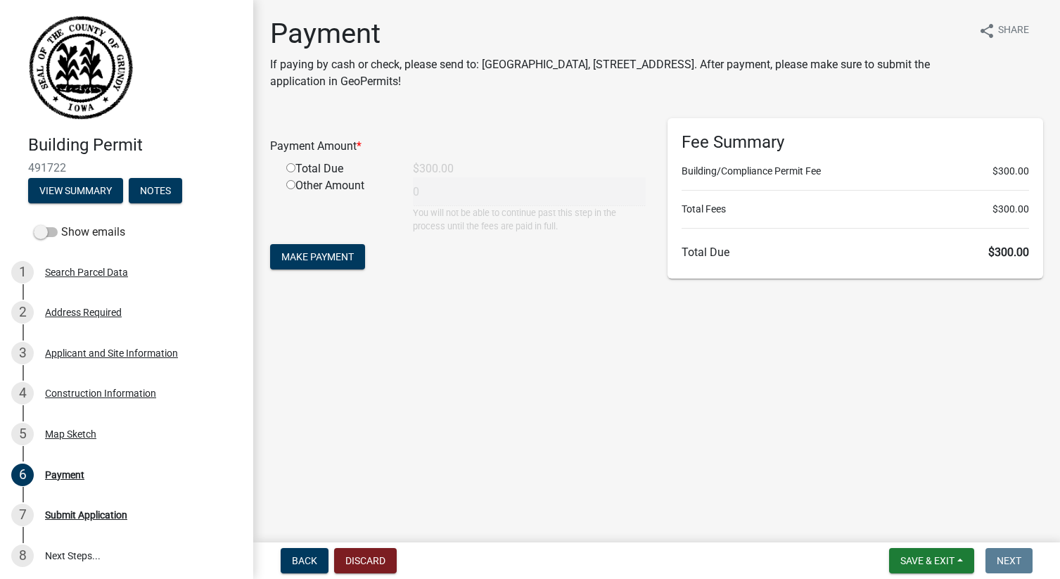
click at [290, 167] on input "radio" at bounding box center [290, 167] width 9 height 9
radio input "true"
type input "300"
click at [321, 252] on span "Make Payment" at bounding box center [317, 256] width 72 height 11
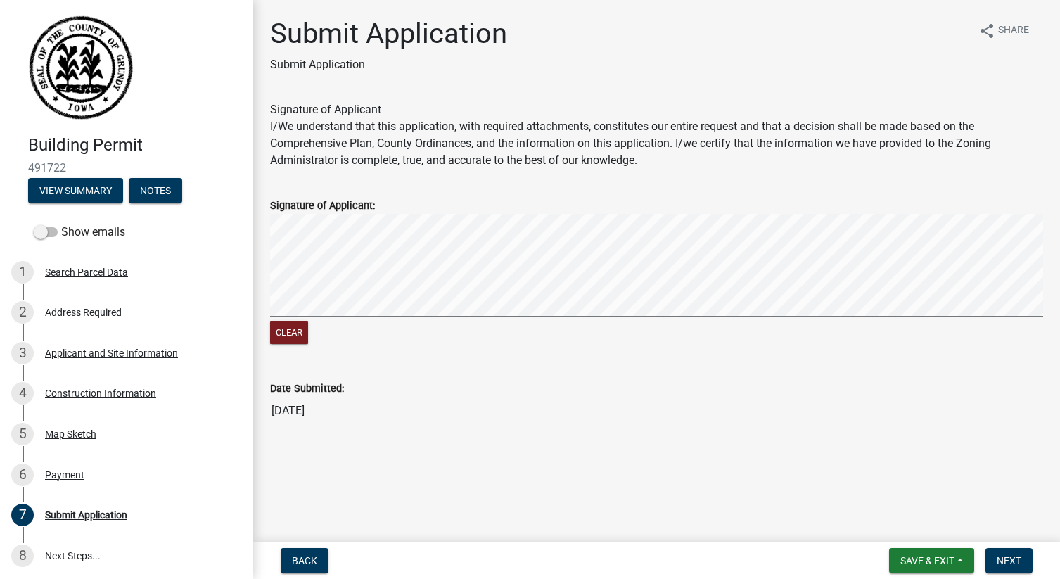
click at [319, 321] on div "Clear" at bounding box center [656, 334] width 773 height 27
click at [304, 562] on span "Back" at bounding box center [304, 560] width 25 height 11
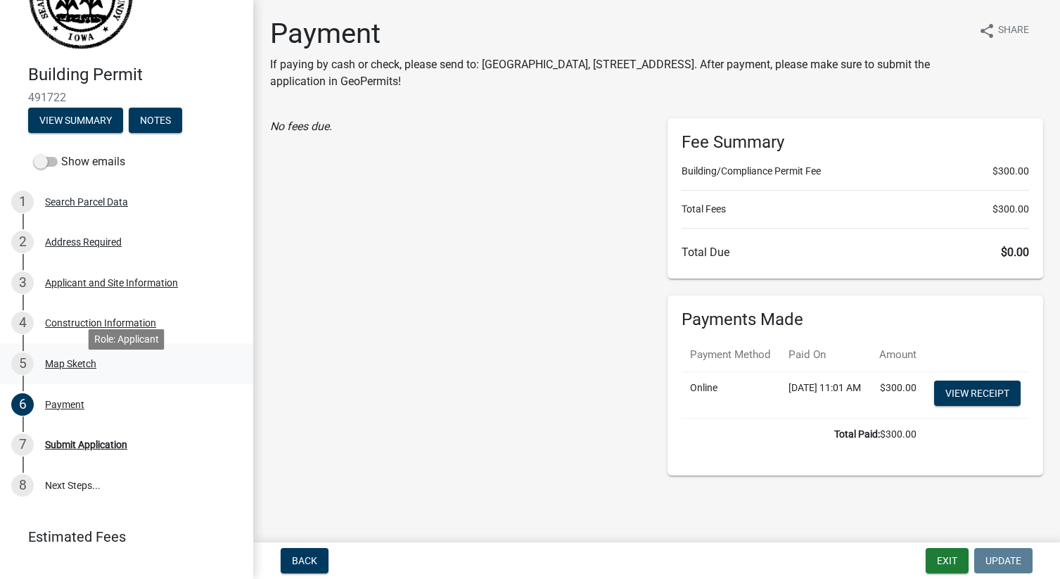
scroll to position [127, 0]
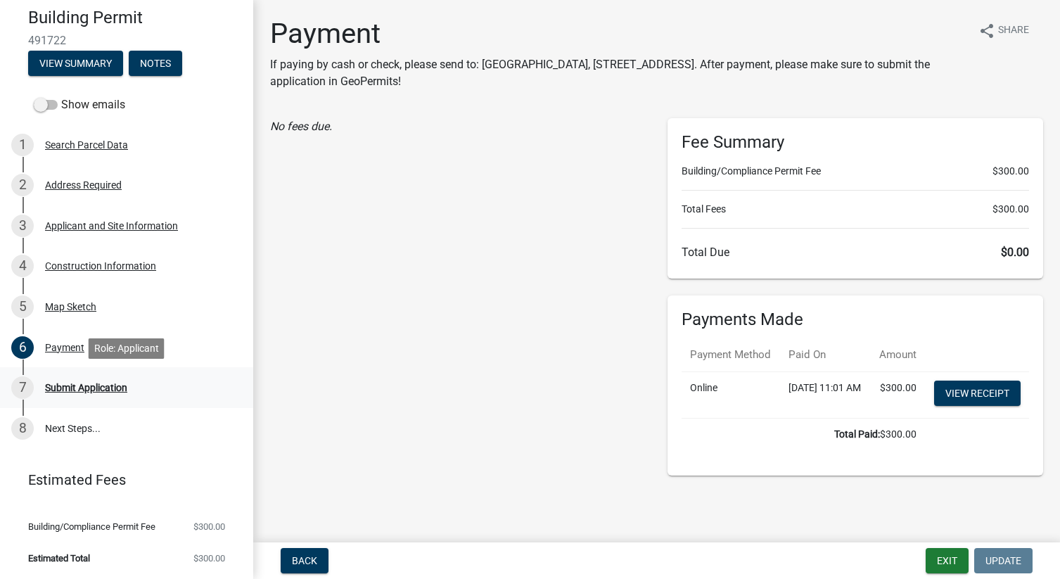
click at [103, 389] on div "Submit Application" at bounding box center [86, 388] width 82 height 10
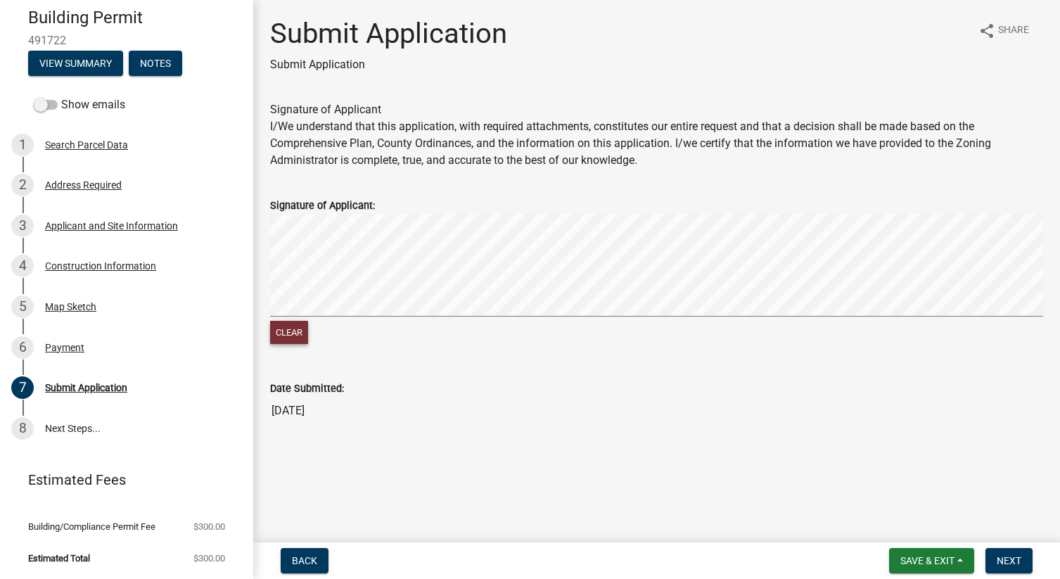
click at [280, 336] on button "Clear" at bounding box center [289, 332] width 38 height 23
click at [293, 331] on button "Clear" at bounding box center [289, 332] width 38 height 23
click at [997, 558] on span "Next" at bounding box center [1009, 560] width 25 height 11
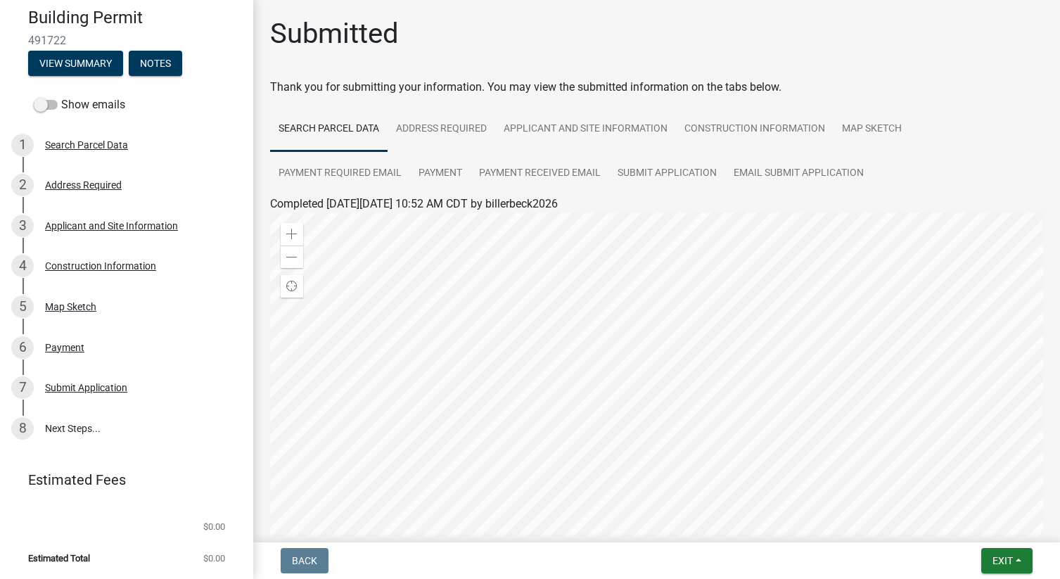
scroll to position [179, 0]
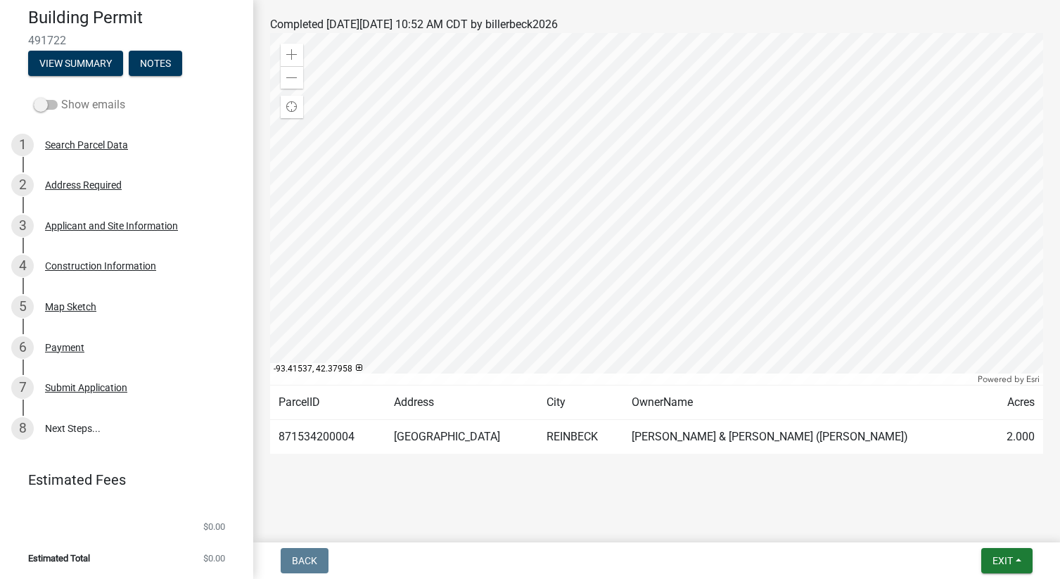
click at [54, 109] on label "Show emails" at bounding box center [79, 104] width 91 height 17
click at [61, 96] on input "Show emails" at bounding box center [61, 96] width 0 height 0
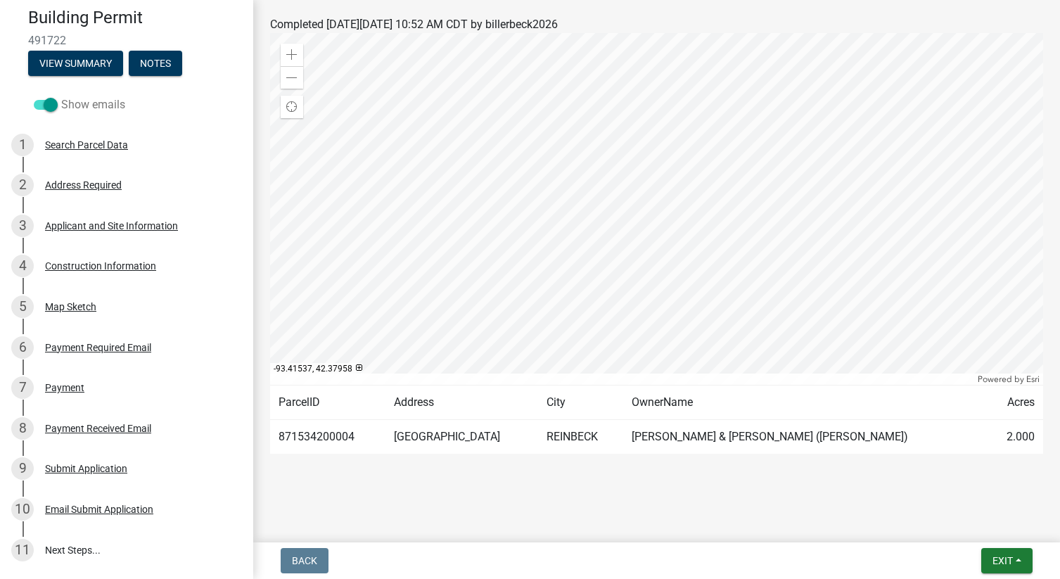
click at [51, 106] on span at bounding box center [46, 105] width 24 height 10
click at [61, 96] on input "Show emails" at bounding box center [61, 96] width 0 height 0
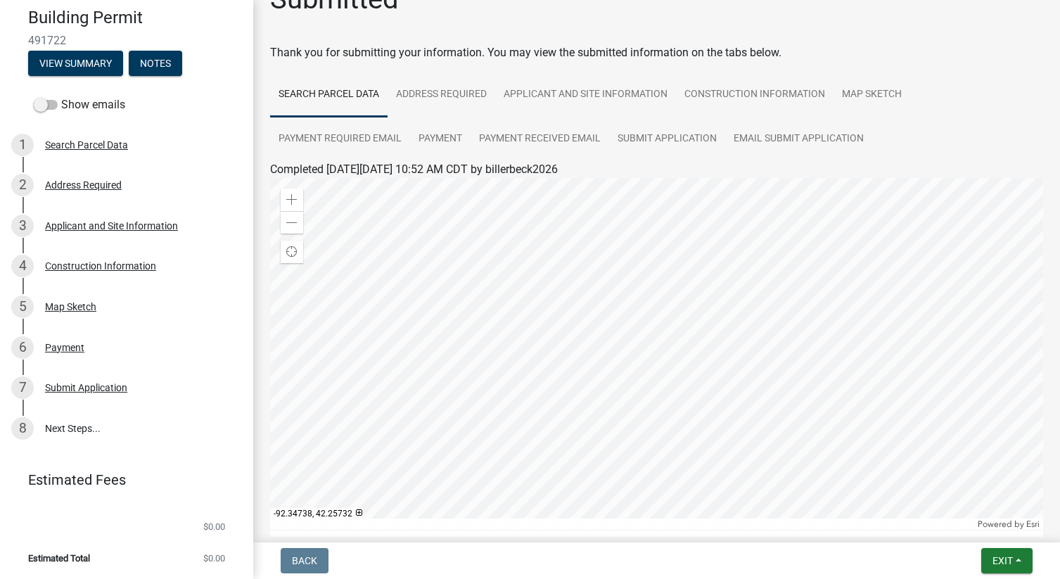
scroll to position [0, 0]
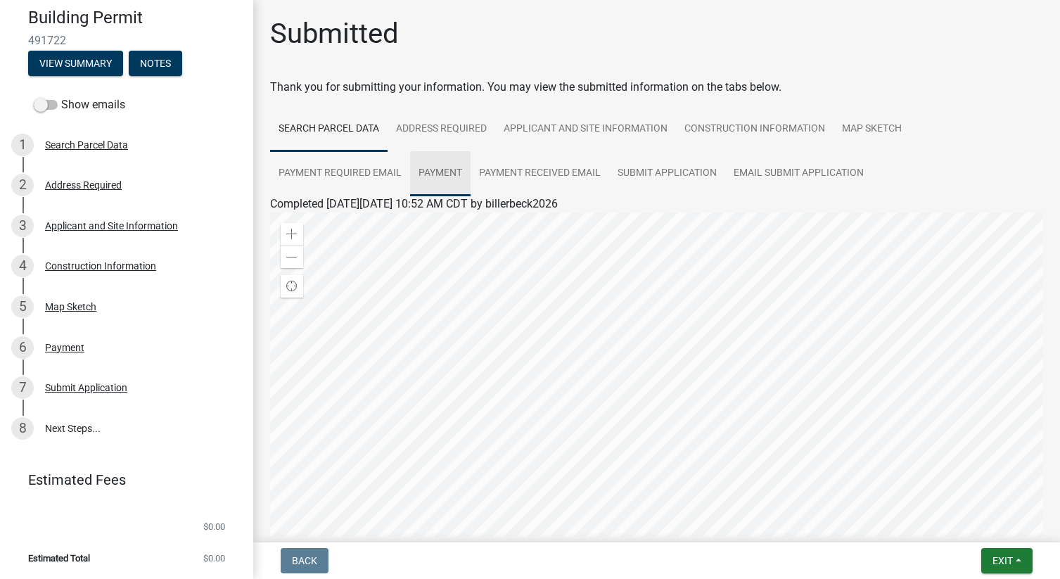
click at [440, 173] on link "Payment" at bounding box center [440, 173] width 60 height 45
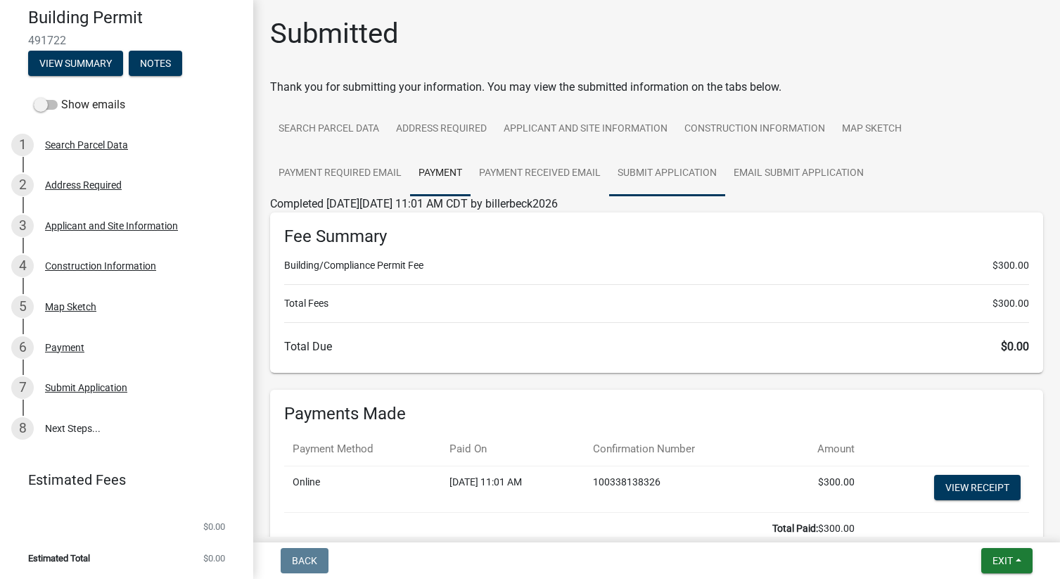
click at [637, 160] on link "Submit Application" at bounding box center [667, 173] width 116 height 45
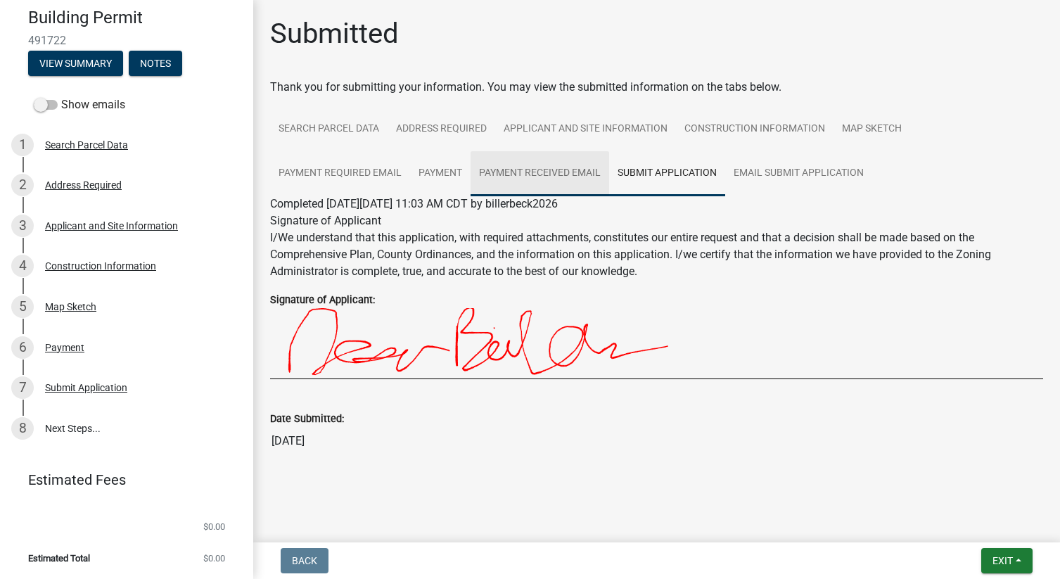
click at [549, 165] on link "Payment Received Email" at bounding box center [540, 173] width 139 height 45
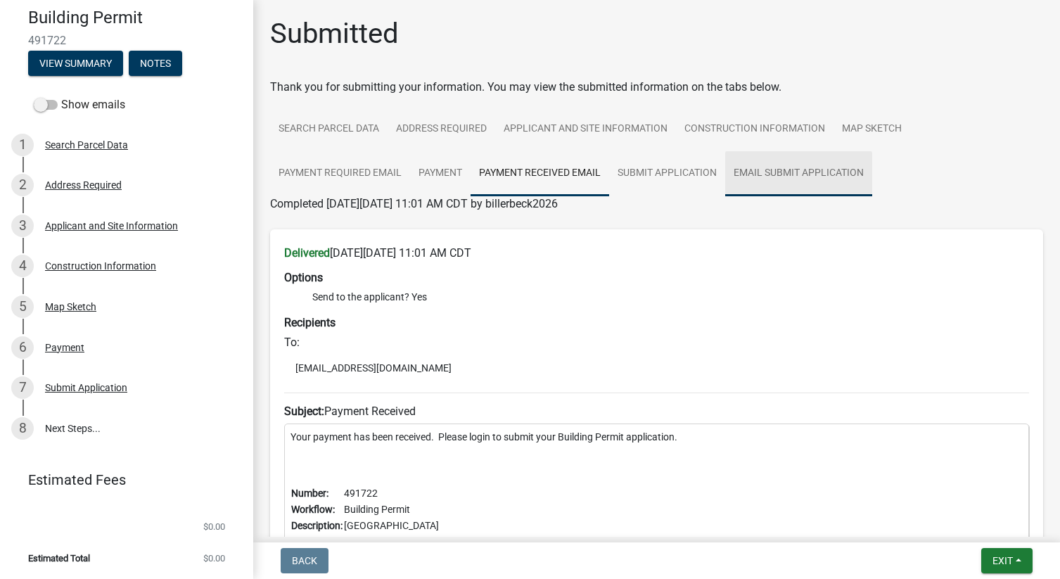
click at [814, 154] on link "Email Submit Application" at bounding box center [798, 173] width 147 height 45
